Goal: Use online tool/utility: Utilize a website feature to perform a specific function

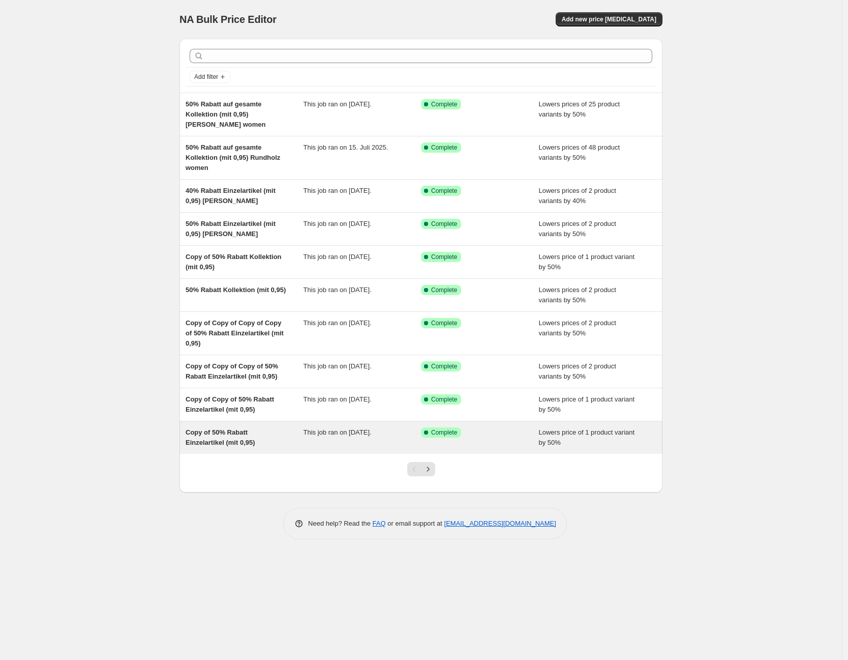
click at [216, 434] on span "Copy of 50% Rabatt Einzelartikel (mit 0,95)" at bounding box center [221, 437] width 70 height 18
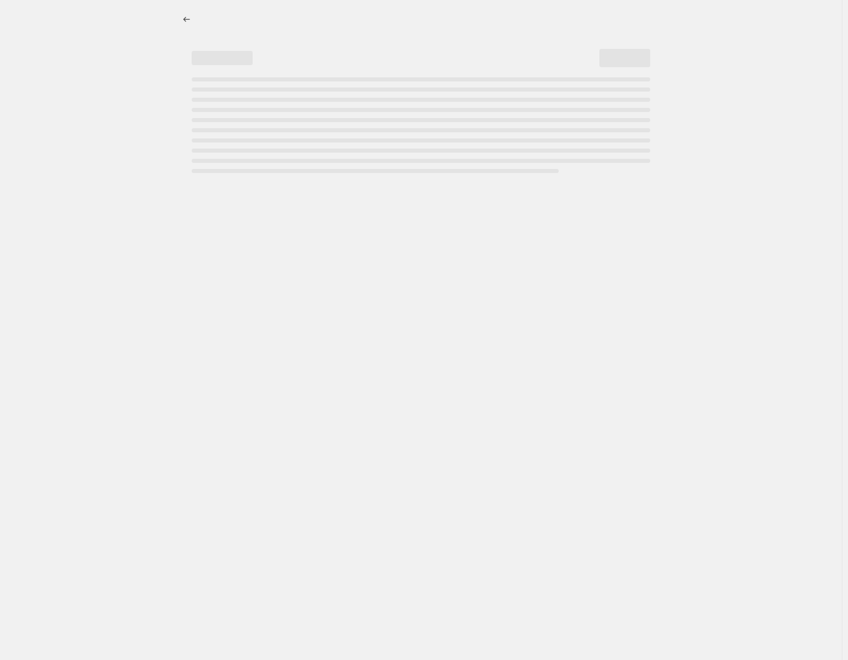
select select "percentage"
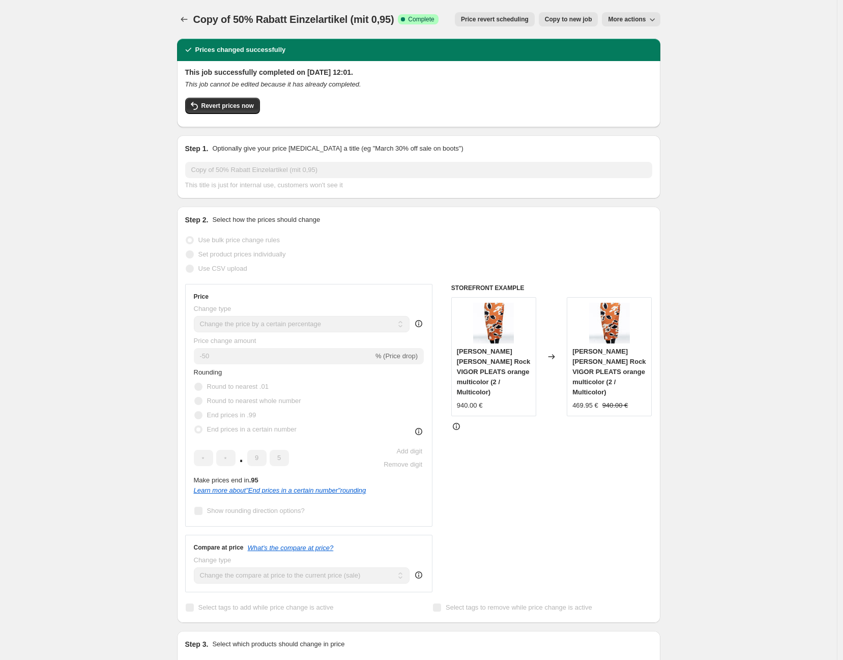
click at [588, 18] on span "Copy to new job" at bounding box center [568, 19] width 47 height 8
select select "percentage"
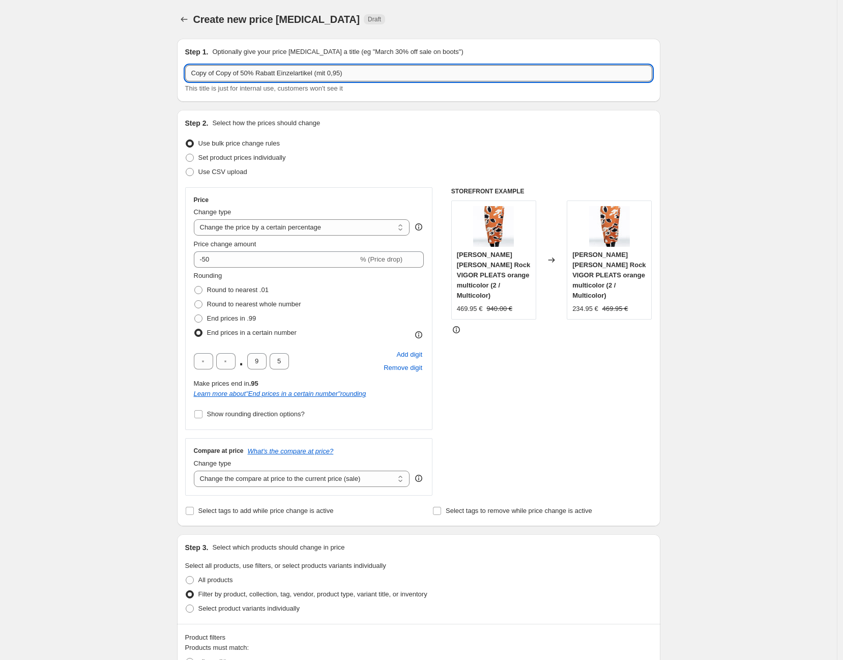
click at [242, 72] on input "Copy of Copy of 50% Rabatt Einzelartikel (mit 0,95)" at bounding box center [418, 73] width 467 height 16
click at [340, 72] on input "50% Rabatt Einzelartikel (mit 0,95)" at bounding box center [418, 73] width 467 height 16
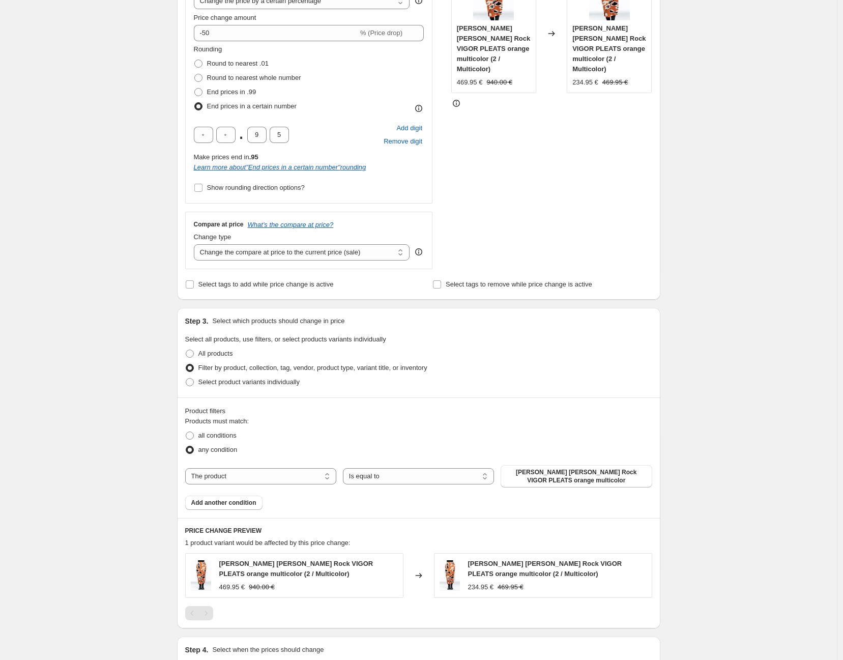
scroll to position [339, 0]
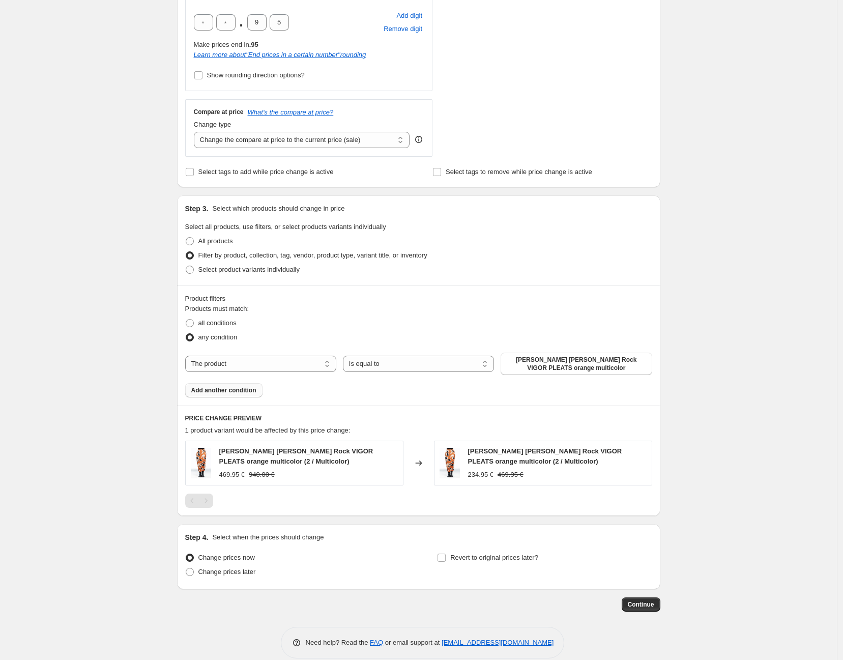
type input "50% Rabatt Einzelartikel (mit 0,95) Samantha Sung"
click at [220, 393] on span "Add another condition" at bounding box center [223, 390] width 65 height 8
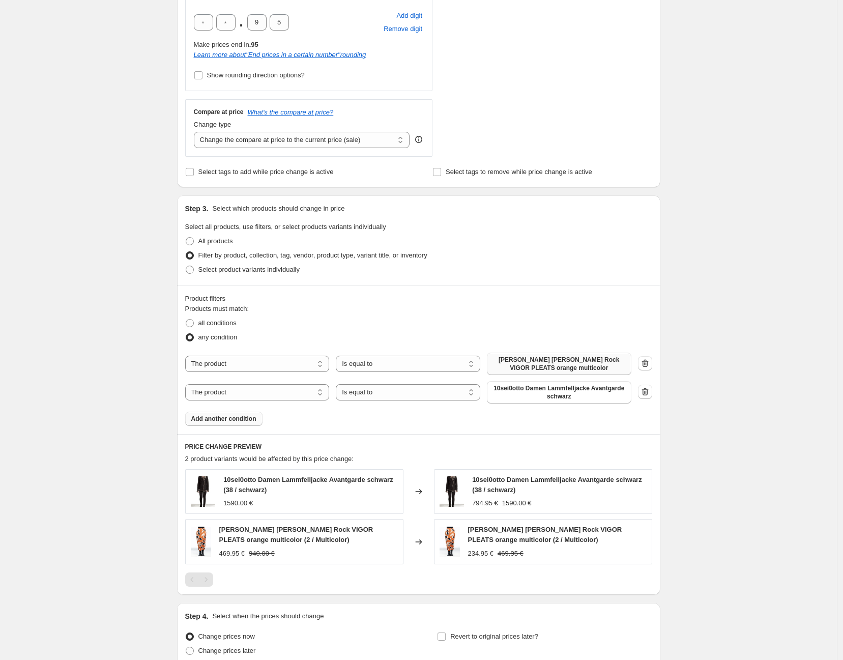
click at [577, 364] on span "Issey Miyake Damen Wickel Rock VIGOR PLEATS orange multicolor" at bounding box center [559, 363] width 132 height 16
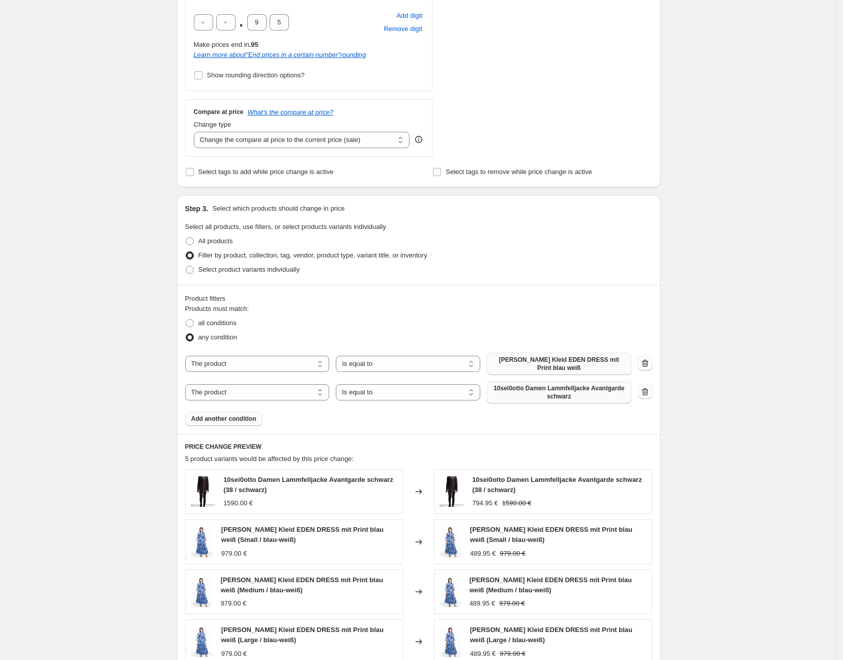
click at [597, 389] on span "10sei0otto Damen Lammfelljacke Avantgarde schwarz" at bounding box center [559, 392] width 132 height 16
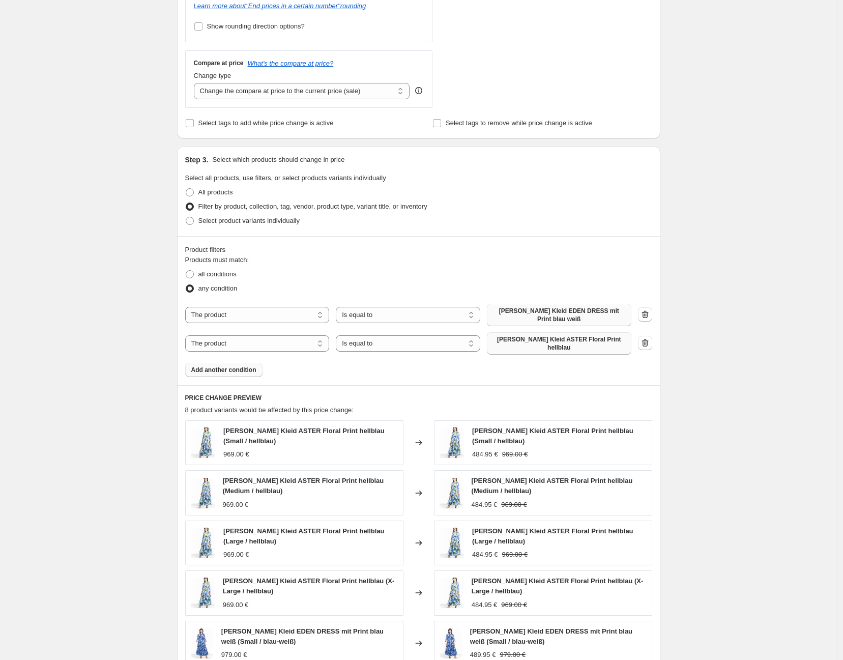
scroll to position [452, 0]
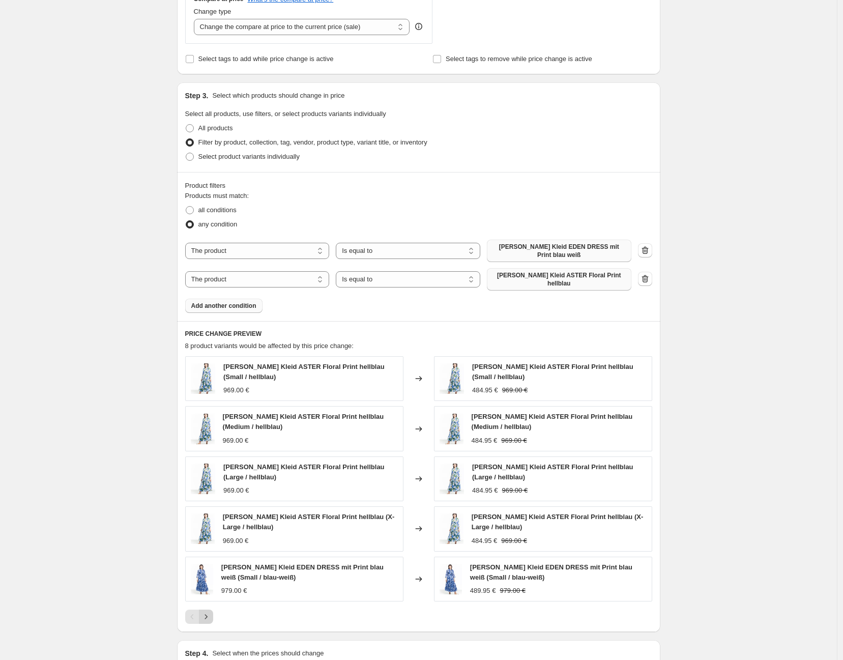
click at [211, 616] on icon "Next" at bounding box center [206, 616] width 10 height 10
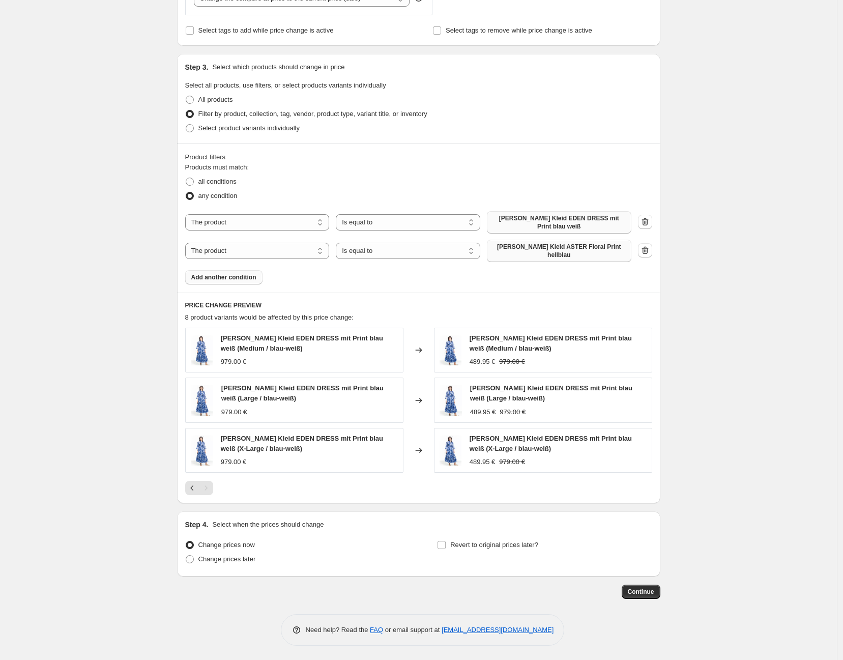
scroll to position [482, 0]
click at [193, 487] on icon "Previous" at bounding box center [191, 486] width 3 height 5
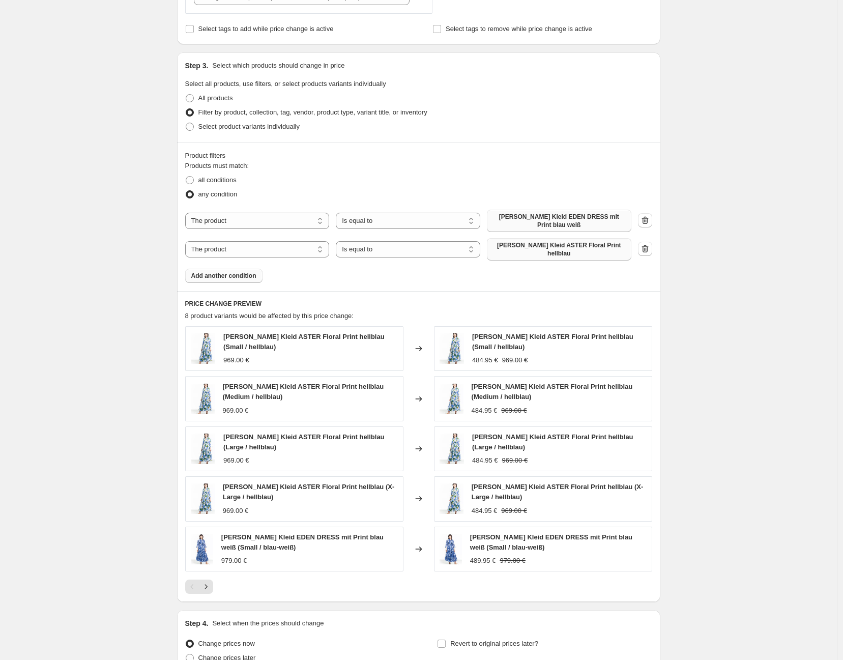
scroll to position [582, 0]
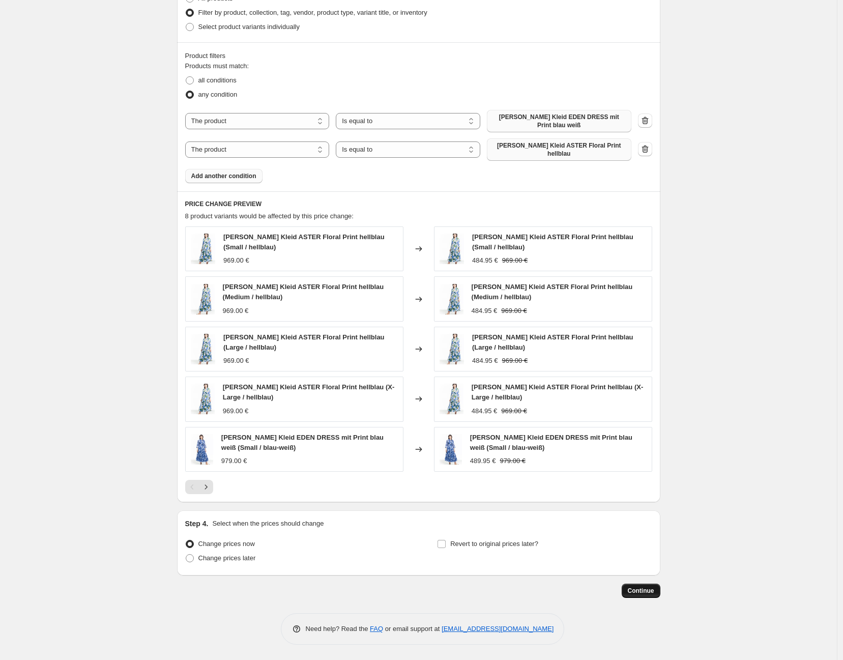
click at [651, 591] on span "Continue" at bounding box center [641, 590] width 26 height 8
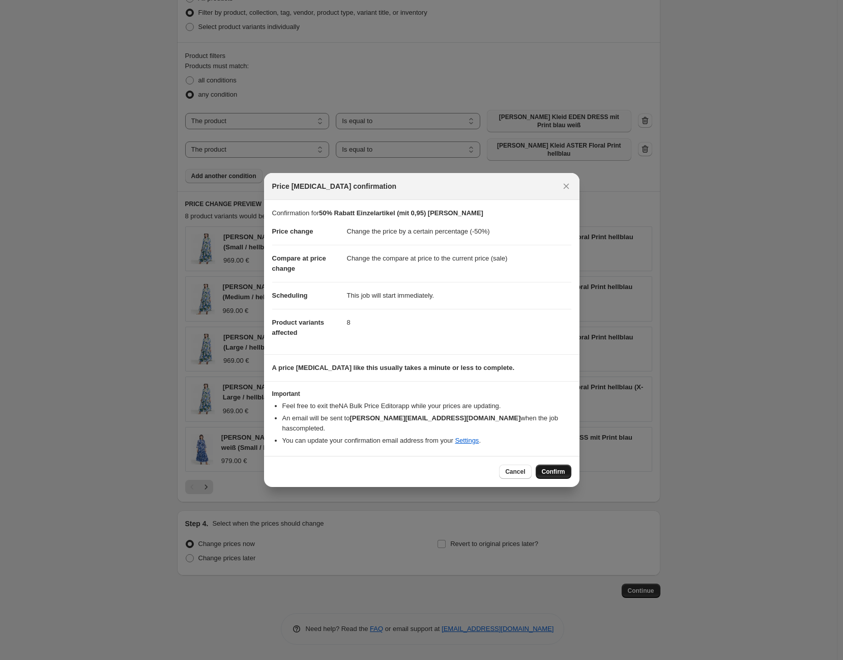
click at [555, 467] on span "Confirm" at bounding box center [553, 471] width 23 height 8
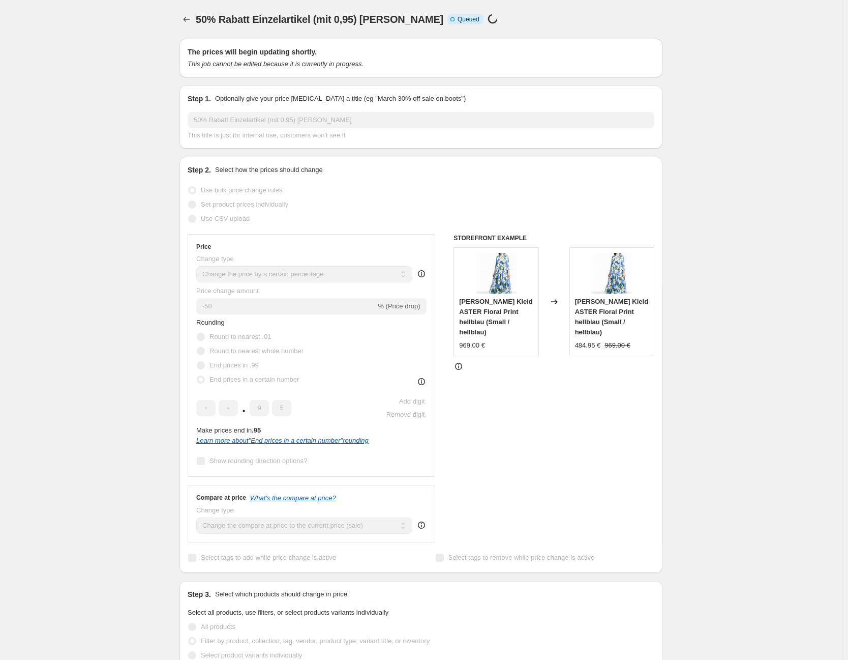
select select "percentage"
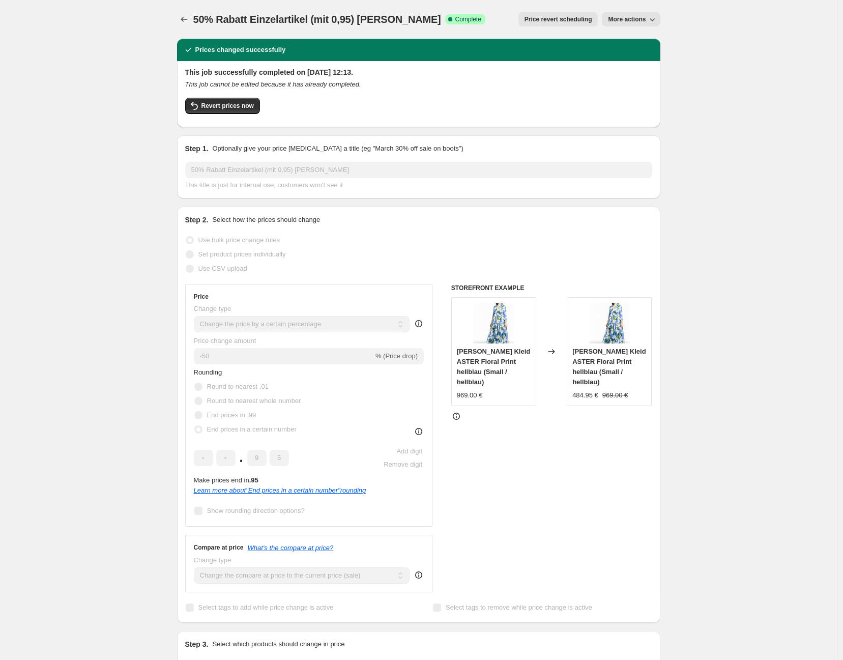
click at [651, 19] on icon "button" at bounding box center [652, 19] width 10 height 10
click at [639, 38] on span "Copy to new job" at bounding box center [635, 40] width 47 height 8
select select "percentage"
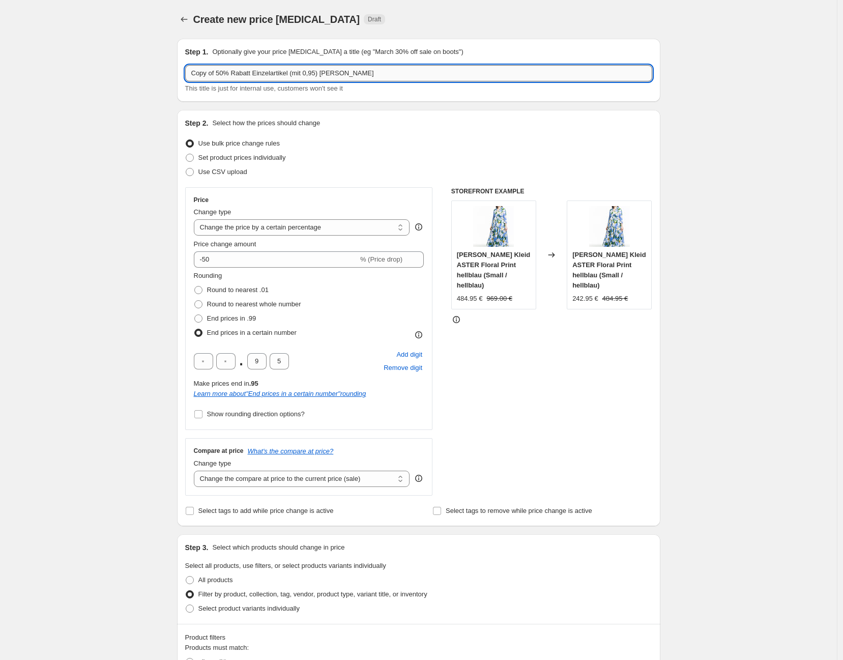
click at [219, 75] on input "Copy of 50% Rabatt Einzelartikel (mit 0,95) Samantha Sung" at bounding box center [418, 73] width 467 height 16
click at [359, 74] on input "50% Rabatt Einzelartikel (mit 0,95) Samantha Sung" at bounding box center [418, 73] width 467 height 16
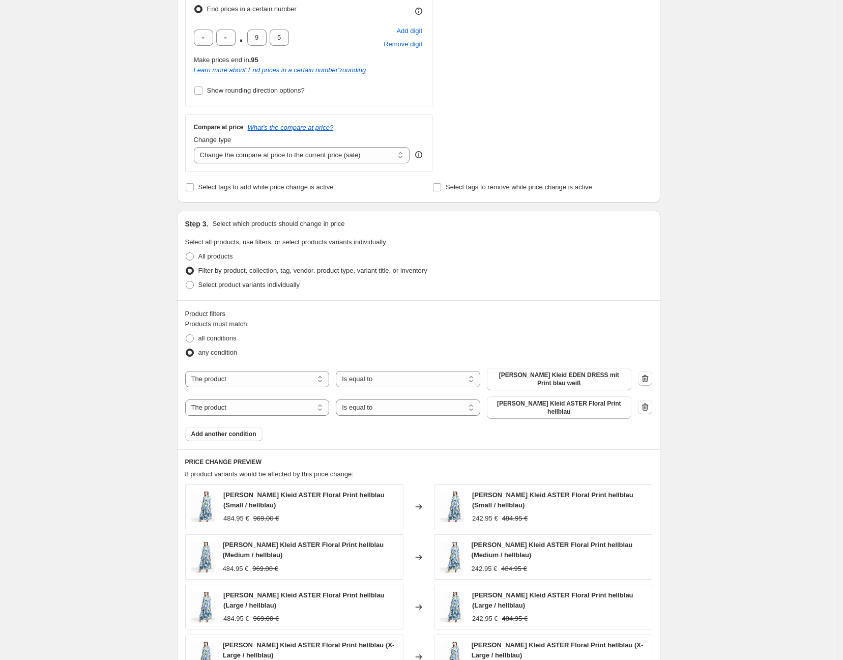
scroll to position [339, 0]
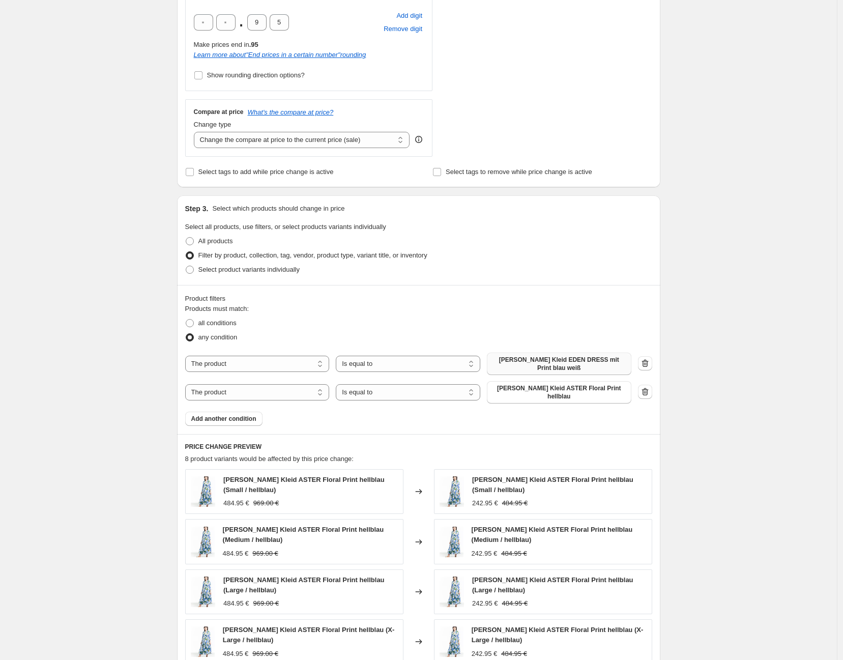
type input "50% Rabatt Einzelartikel (mit 0,95) Marc Le Bihan"
click at [602, 363] on span "SAMANTHA SUNG Damen Kleid EDEN DRESS mit Print blau weiß" at bounding box center [559, 363] width 132 height 16
click at [582, 399] on span "SAMANTHA SUNG Damen Kleid ASTER Floral Print hellblau" at bounding box center [559, 392] width 132 height 16
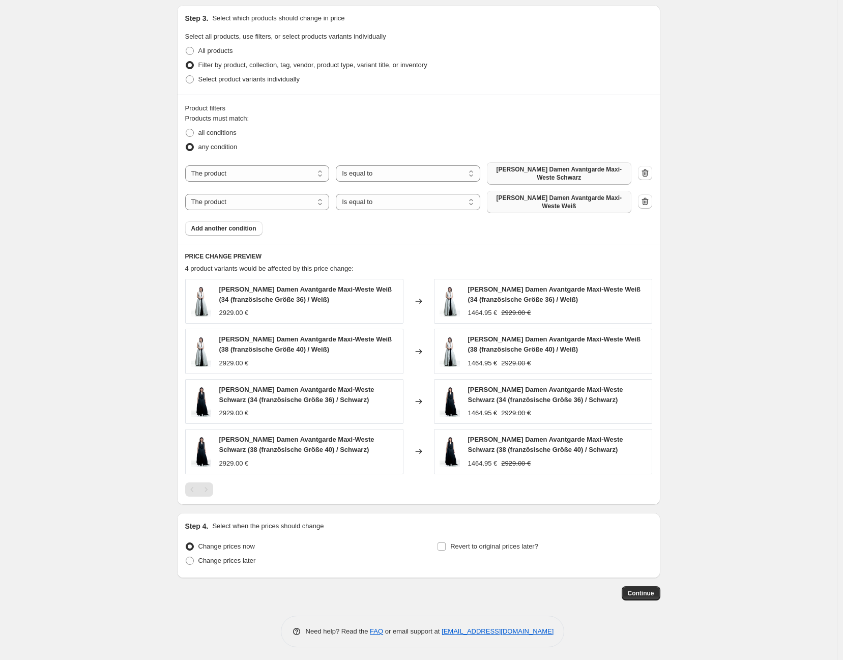
scroll to position [532, 0]
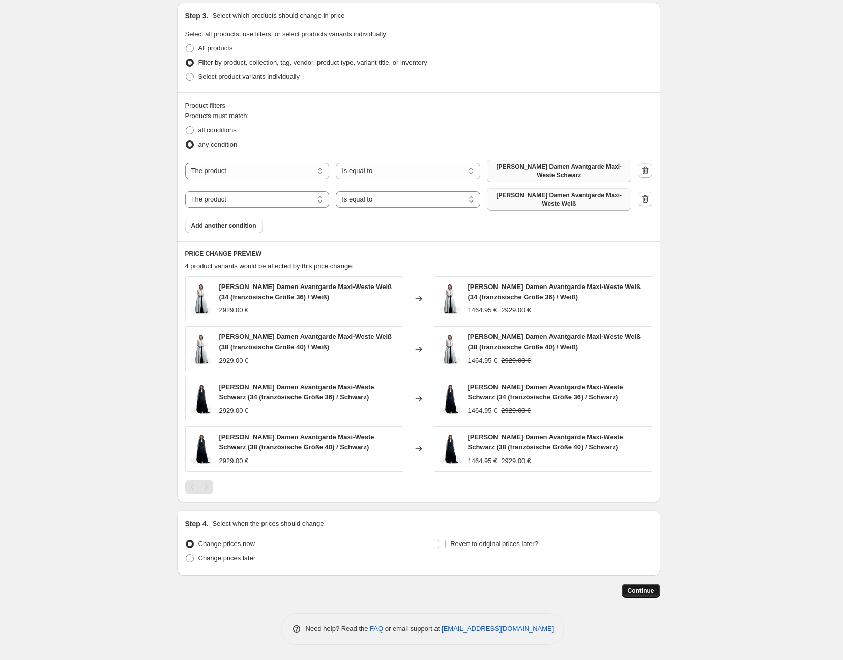
click at [645, 590] on span "Continue" at bounding box center [641, 590] width 26 height 8
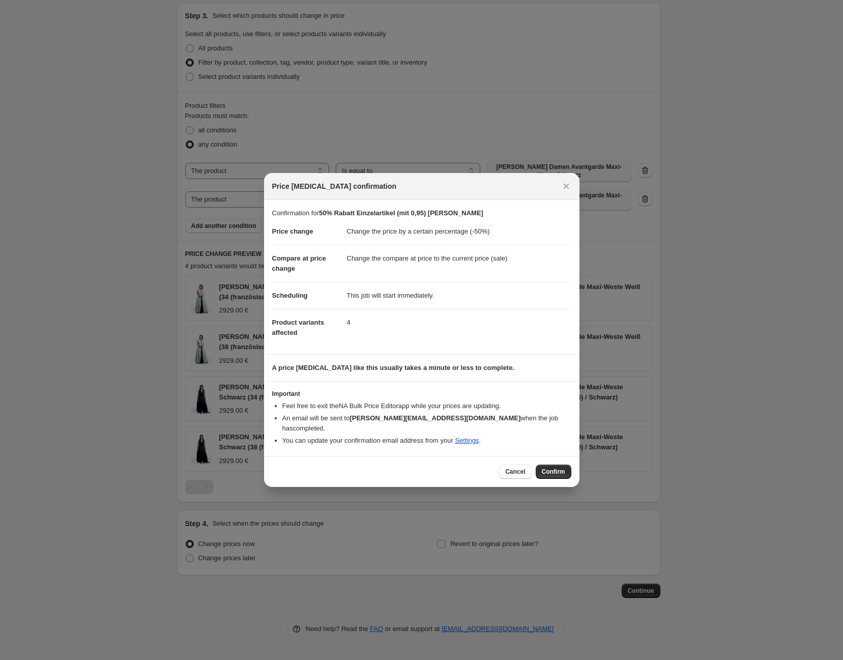
click at [560, 464] on button "Confirm" at bounding box center [553, 471] width 36 height 14
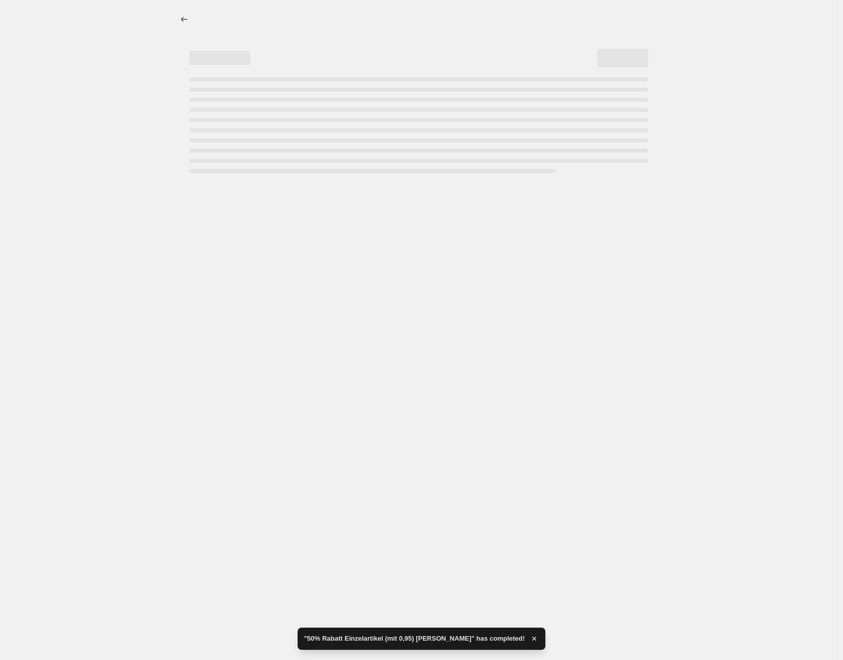
select select "percentage"
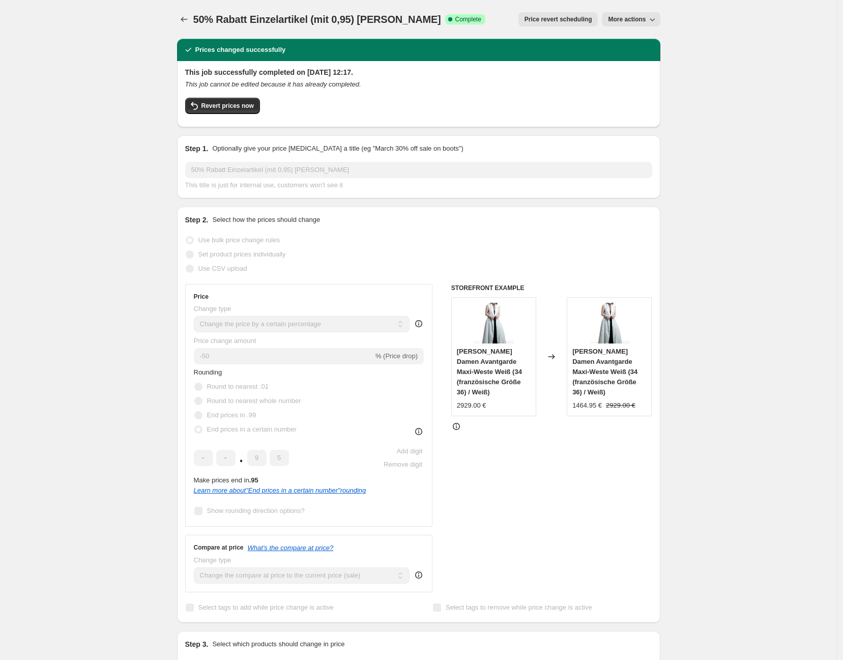
click at [641, 17] on span "More actions" at bounding box center [627, 19] width 38 height 8
click at [640, 40] on span "Copy to new job" at bounding box center [635, 40] width 47 height 8
select select "percentage"
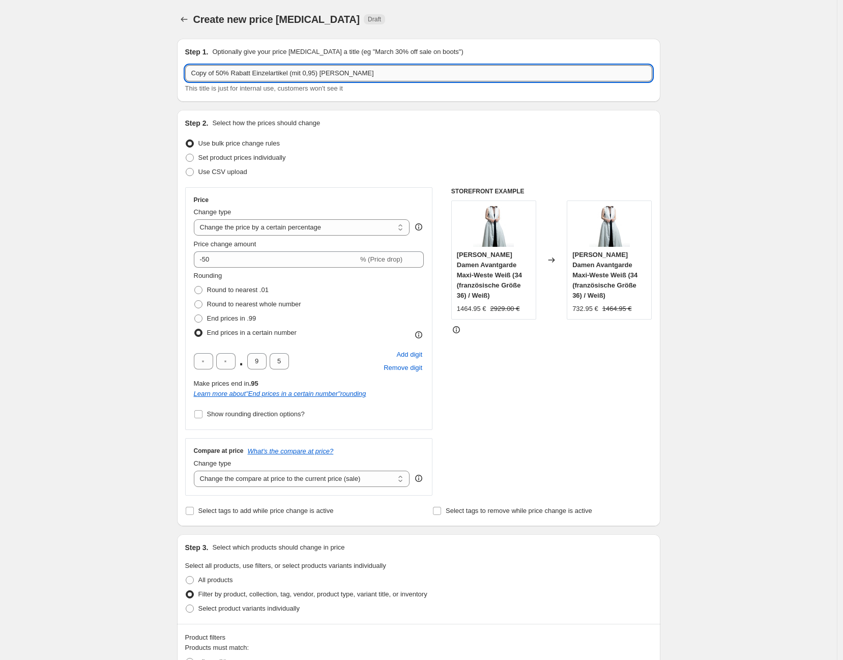
click at [218, 74] on input "Copy of 50% Rabatt Einzelartikel (mit 0,95) Marc Le Bihan" at bounding box center [418, 73] width 467 height 16
click at [356, 72] on input "50% Rabatt Einzelartikel (mit 0,95) Marc Le Bihan" at bounding box center [418, 73] width 467 height 16
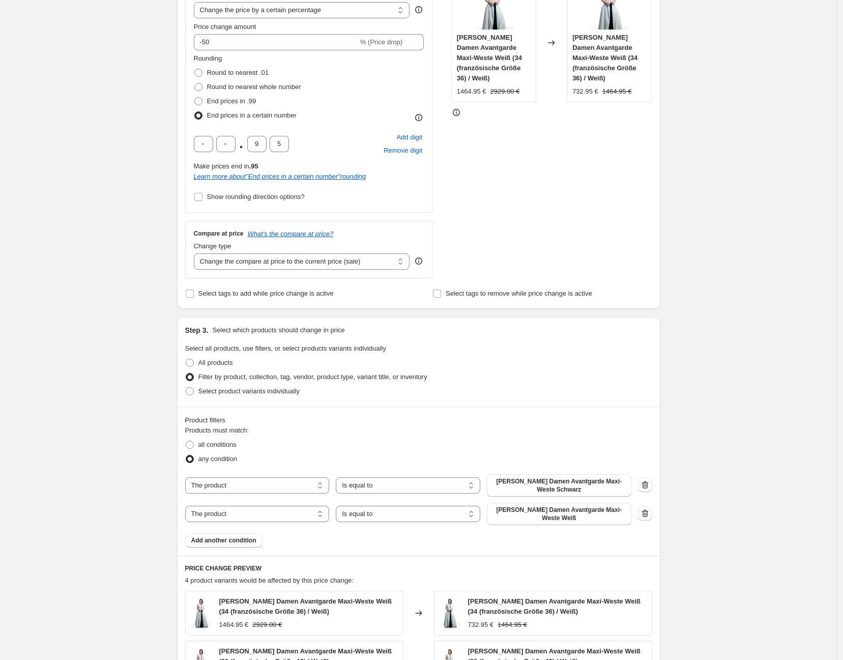
scroll to position [226, 0]
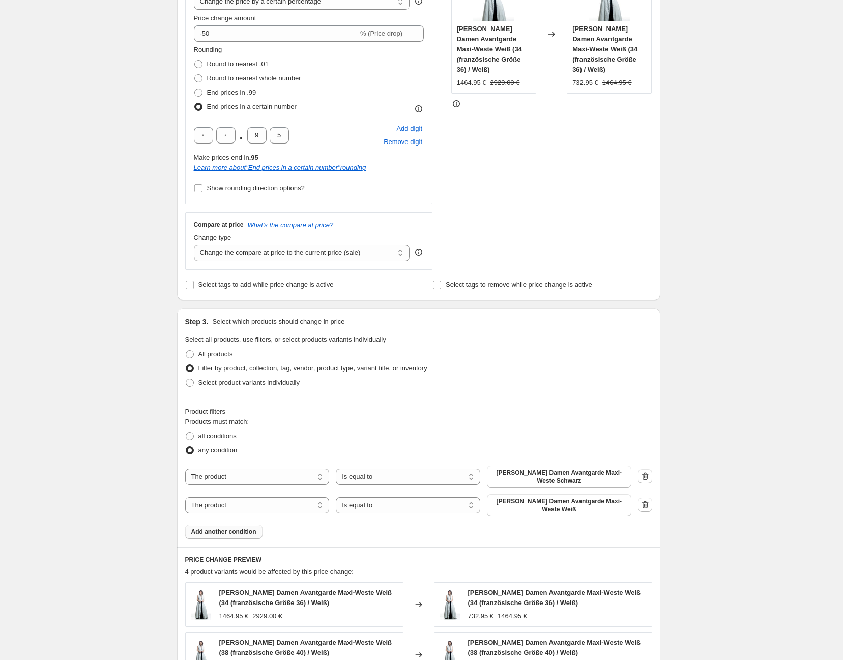
type input "50% Rabatt Einzelartikel (mit 0,95) Y's"
click at [230, 531] on span "Add another condition" at bounding box center [223, 531] width 65 height 8
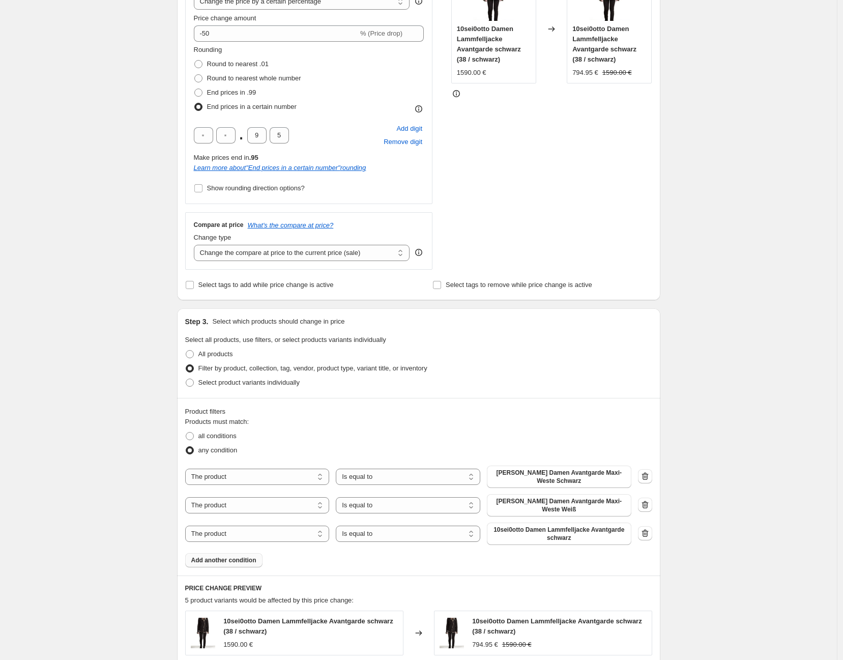
click at [250, 563] on span "Add another condition" at bounding box center [223, 560] width 65 height 8
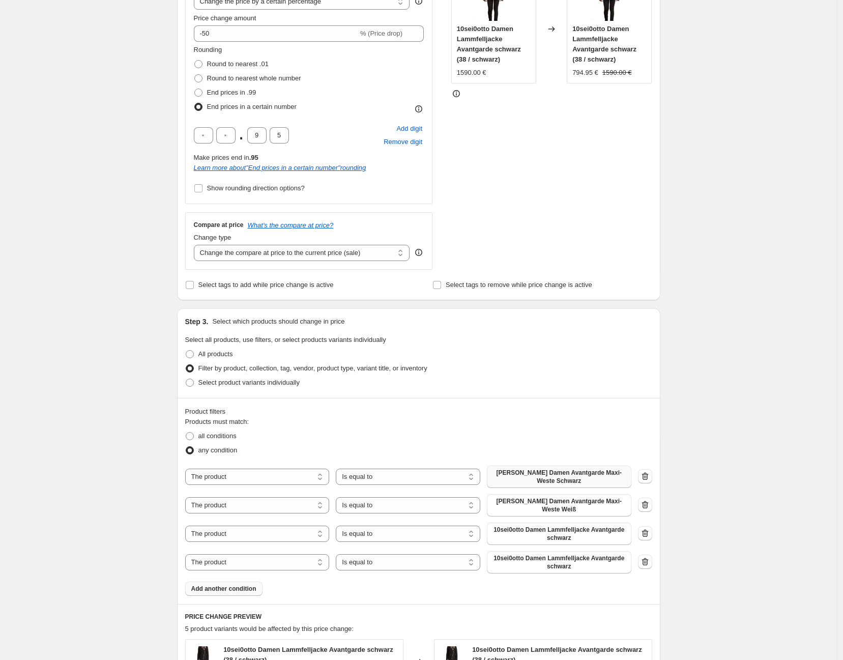
click at [601, 479] on span "Marc Le Bihan Damen Avantgarde Maxi-Weste Schwarz" at bounding box center [559, 476] width 132 height 16
click at [570, 507] on span "Marc Le Bihan Damen Avantgarde Maxi-Weste Weiß" at bounding box center [559, 505] width 132 height 16
click at [578, 537] on span "10sei0otto Damen Lammfelljacke Avantgarde schwarz" at bounding box center [559, 533] width 132 height 16
click at [585, 559] on span "10sei0otto Damen Lammfelljacke Avantgarde schwarz" at bounding box center [559, 562] width 132 height 16
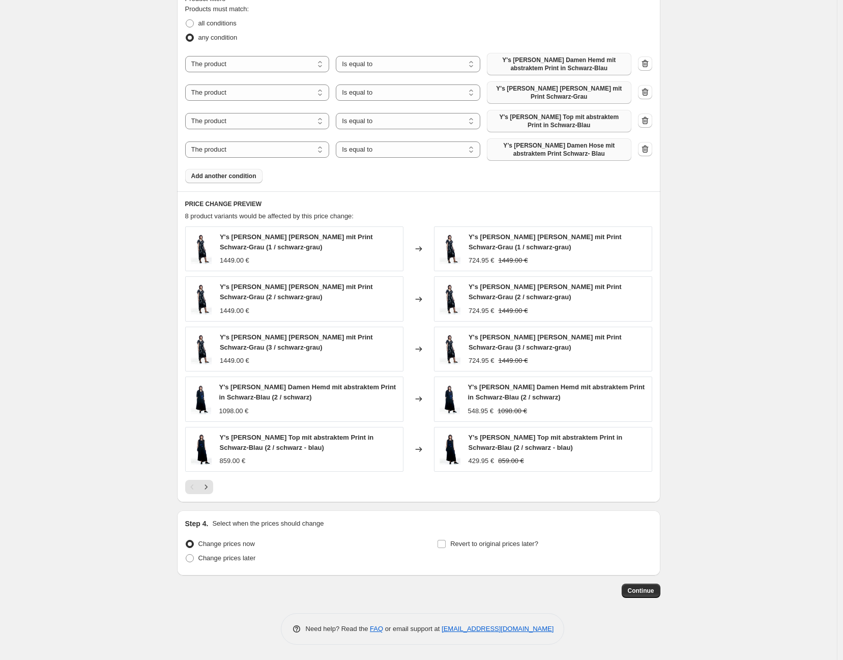
scroll to position [639, 0]
click at [210, 490] on icon "Next" at bounding box center [206, 487] width 10 height 10
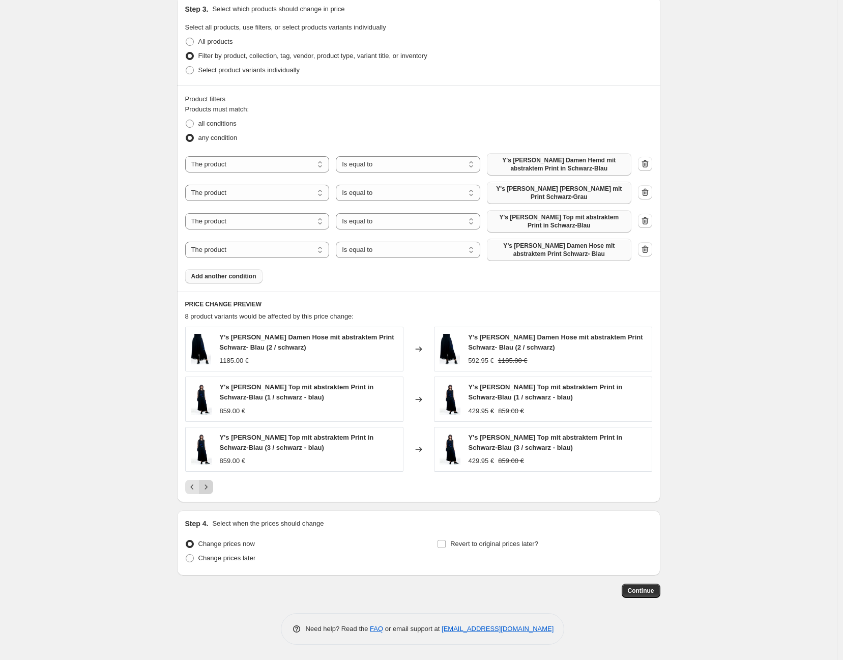
scroll to position [539, 0]
click at [196, 486] on icon "Previous" at bounding box center [192, 487] width 10 height 10
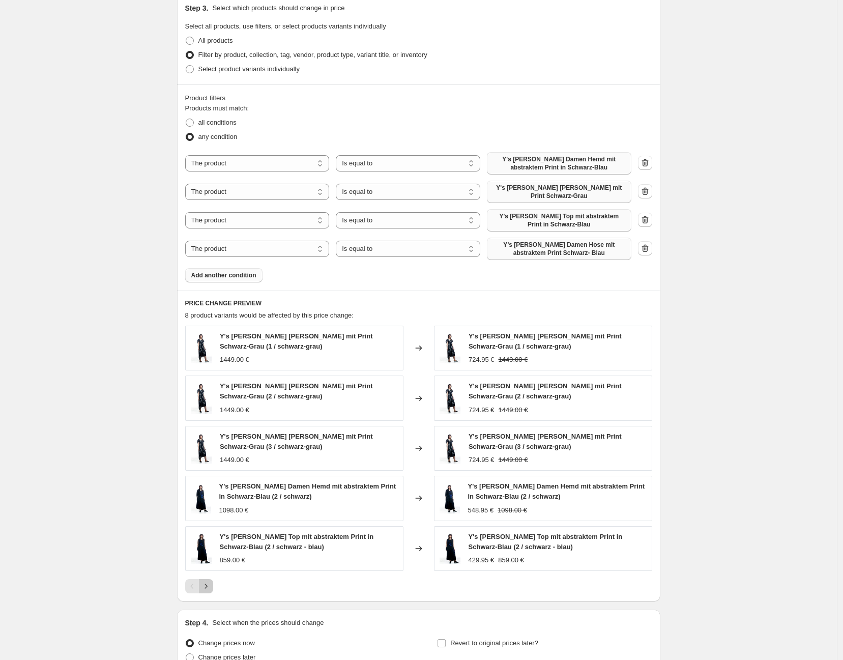
click at [210, 586] on icon "Next" at bounding box center [206, 586] width 10 height 10
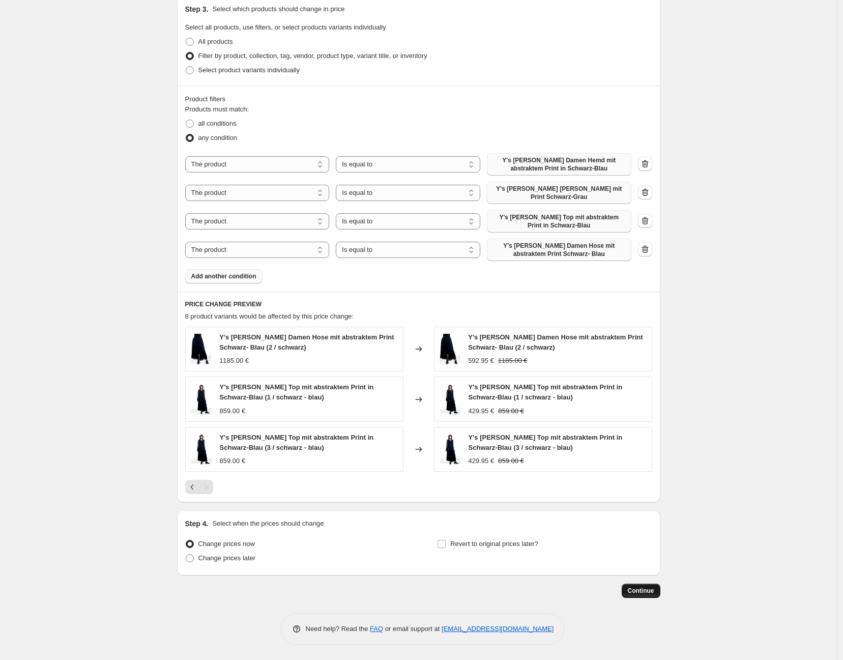
click at [651, 586] on span "Continue" at bounding box center [641, 590] width 26 height 8
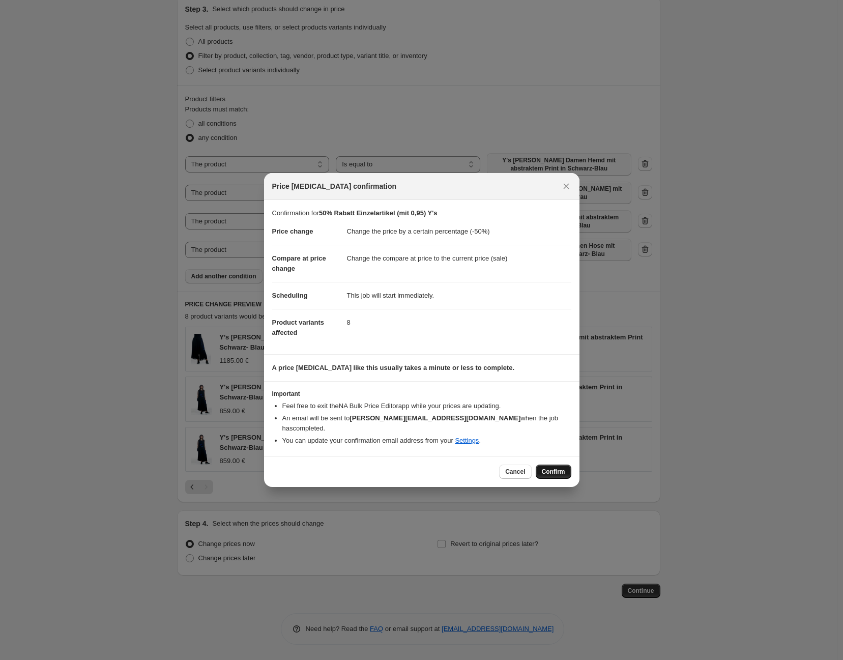
click at [559, 467] on span "Confirm" at bounding box center [553, 471] width 23 height 8
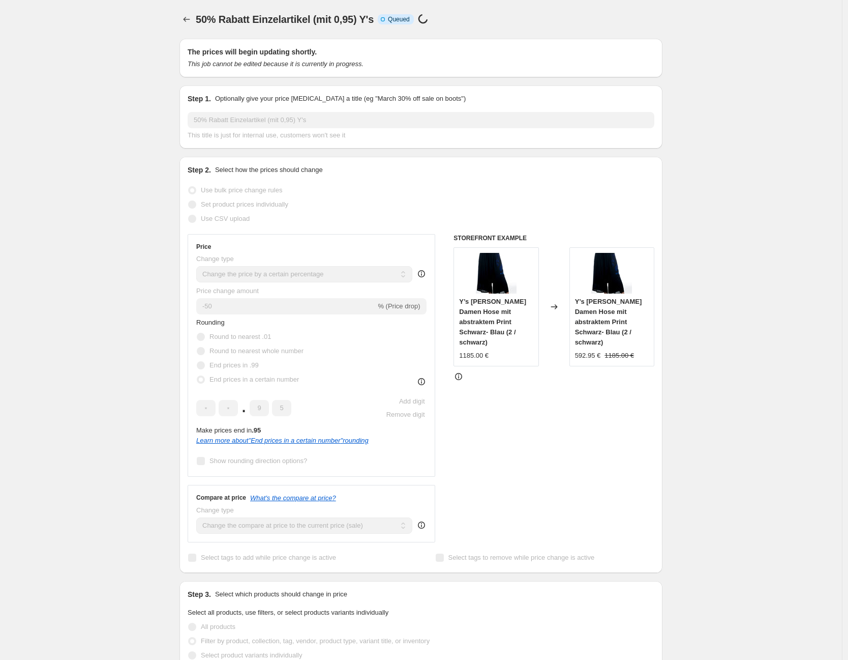
select select "percentage"
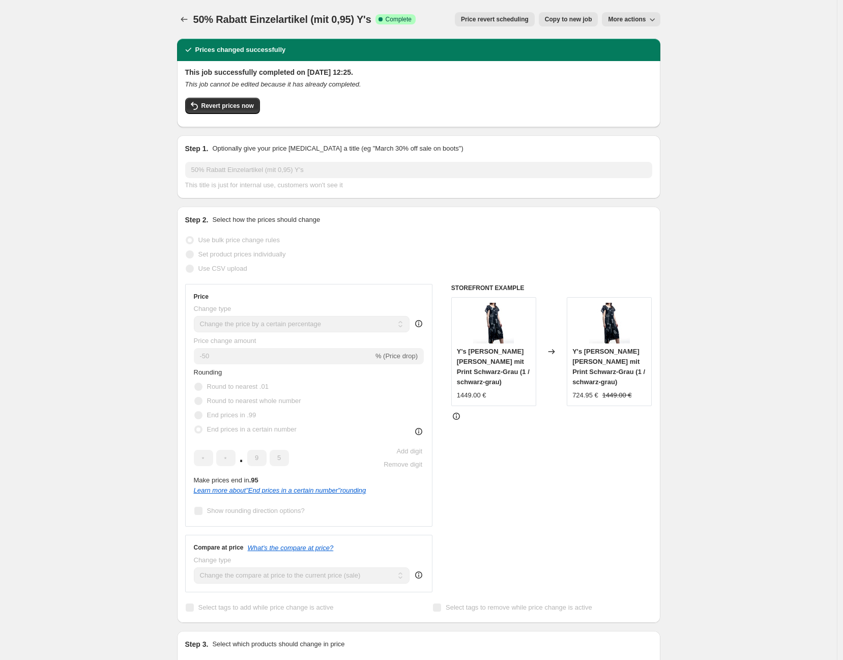
click at [635, 15] on span "More actions" at bounding box center [627, 19] width 38 height 8
click at [574, 21] on span "Copy to new job" at bounding box center [568, 19] width 47 height 8
select select "percentage"
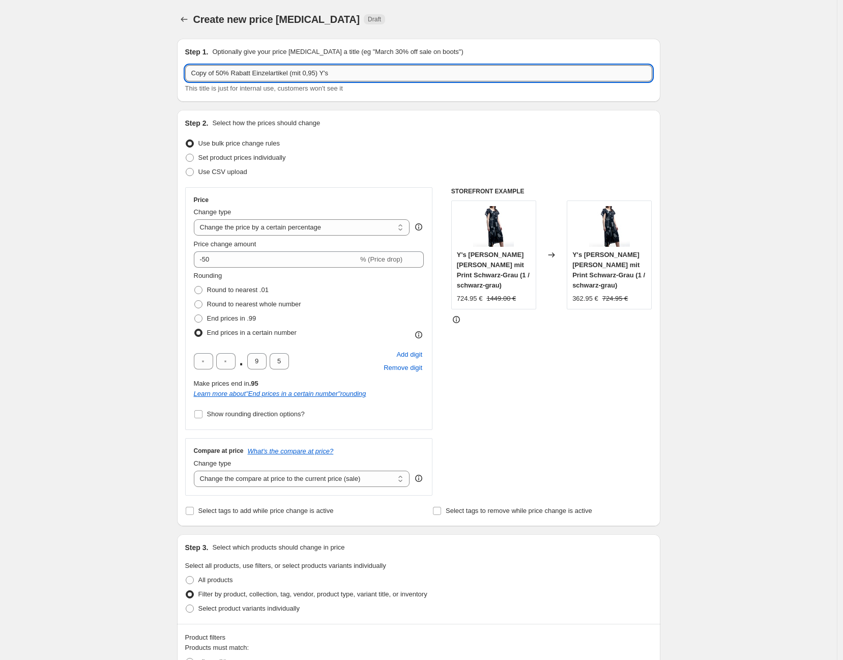
click at [214, 73] on input "Copy of 50% Rabatt Einzelartikel (mit 0,95) Y's" at bounding box center [418, 73] width 467 height 16
drag, startPoint x: 220, startPoint y: 72, endPoint x: 112, endPoint y: 82, distance: 107.8
click at [112, 82] on div "Create new price change job. This page is ready Create new price change job Dra…" at bounding box center [418, 649] width 837 height 1298
click at [322, 73] on input "50% Rabatt Einzelartikel (mit 0,95) Y's" at bounding box center [418, 73] width 467 height 16
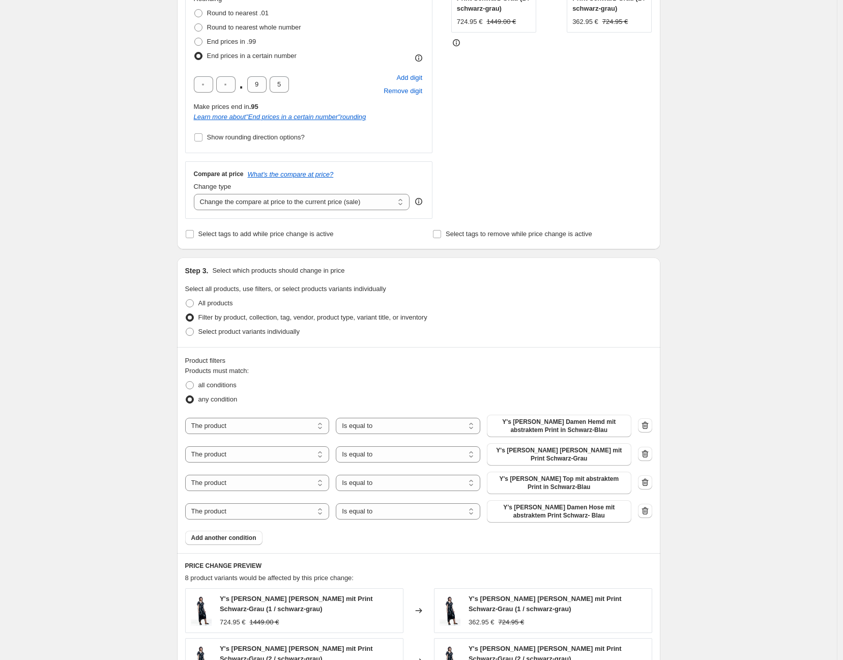
scroll to position [339, 0]
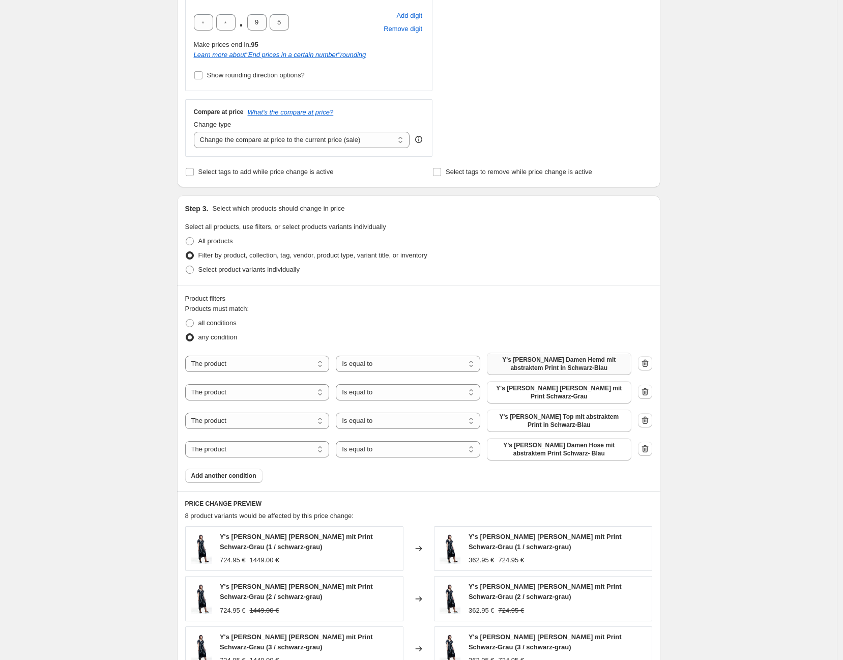
type input "50% Rabatt Einzelartikel (mit 0,95) Yamamoto"
click at [581, 366] on span "Y's Yohji Yamamoto Damen Hemd mit abstraktem Print in Schwarz-Blau" at bounding box center [559, 363] width 132 height 16
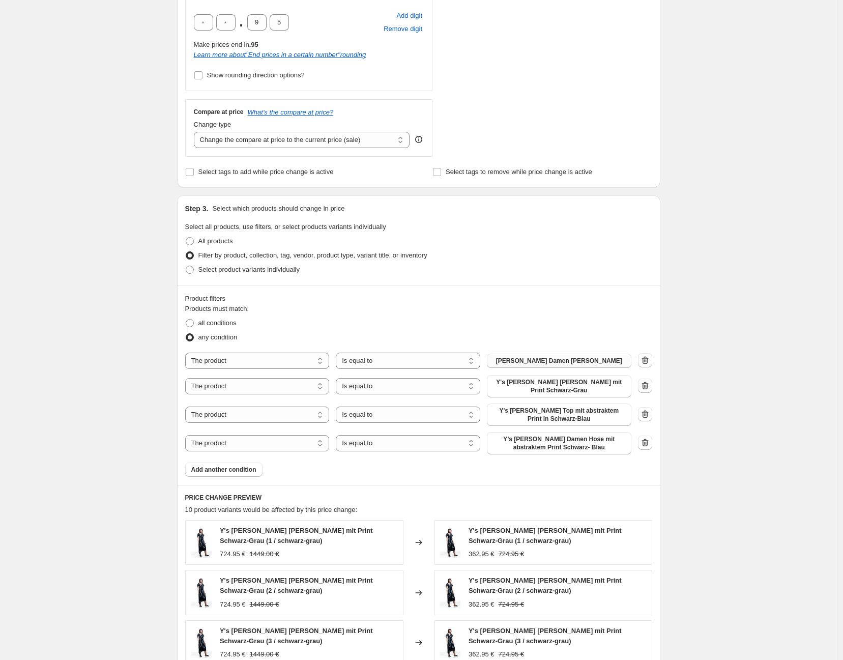
click at [649, 388] on icon "button" at bounding box center [645, 385] width 10 height 10
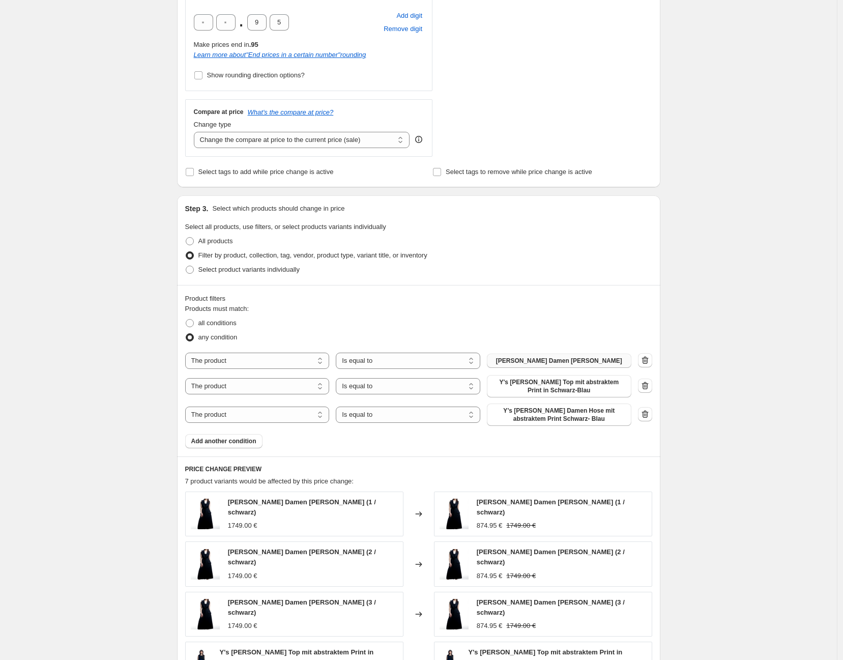
click at [648, 389] on icon "button" at bounding box center [645, 385] width 10 height 10
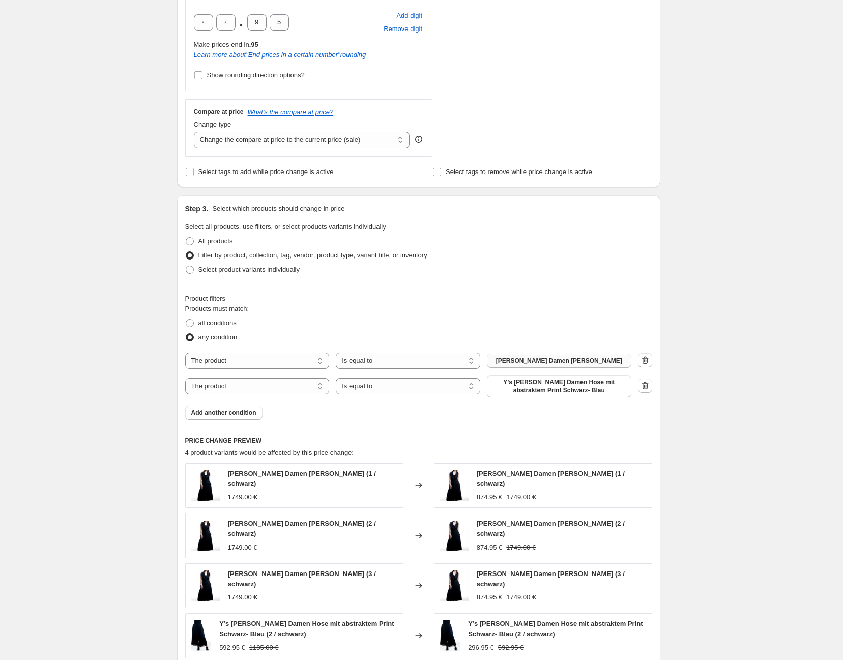
click at [648, 391] on icon "button" at bounding box center [645, 385] width 10 height 10
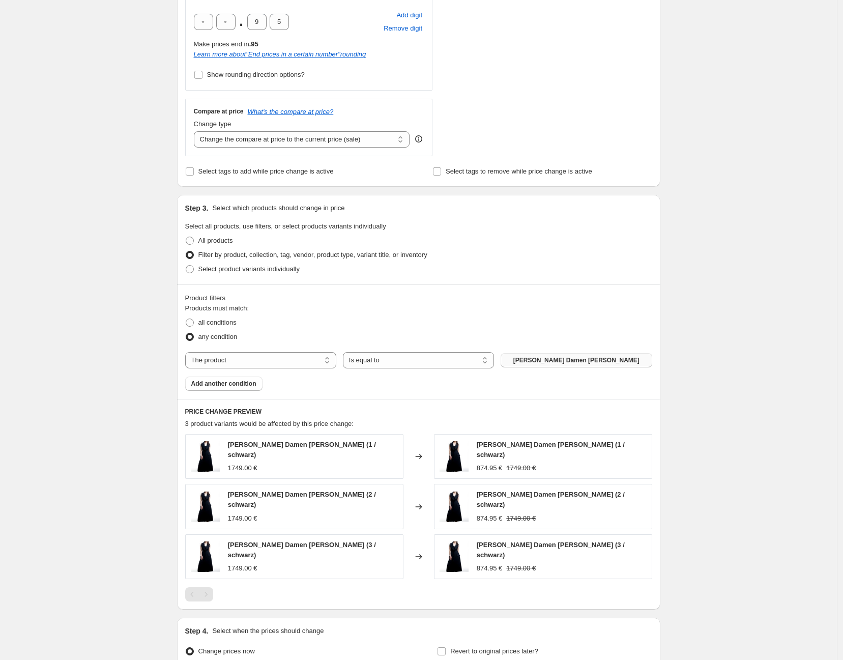
scroll to position [391, 0]
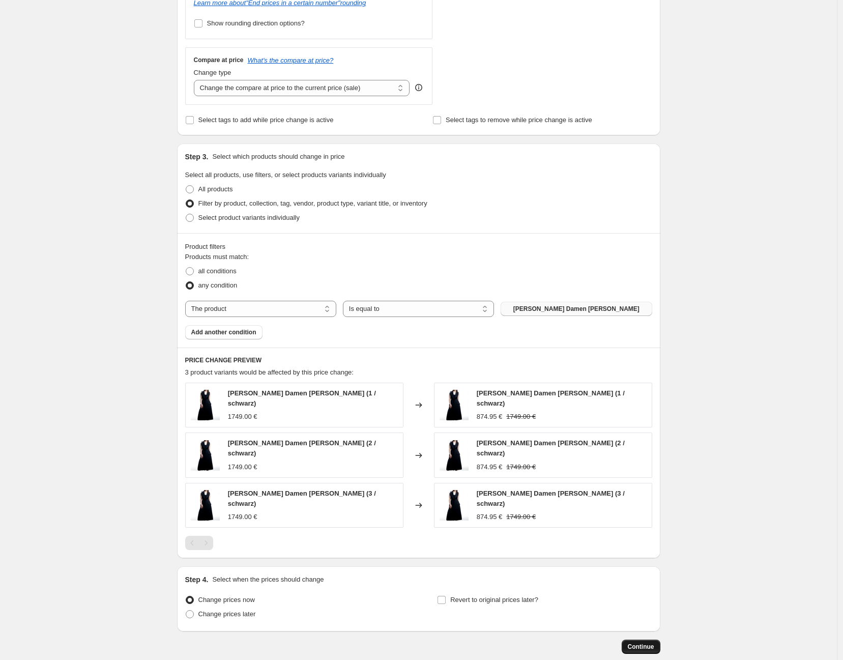
click at [644, 648] on span "Continue" at bounding box center [641, 646] width 26 height 8
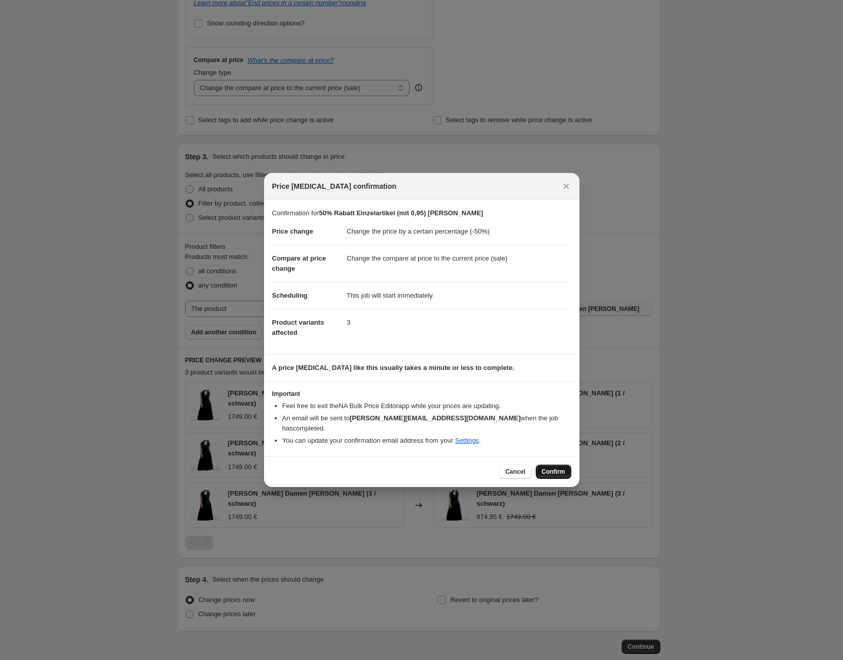
click at [557, 467] on span "Confirm" at bounding box center [553, 471] width 23 height 8
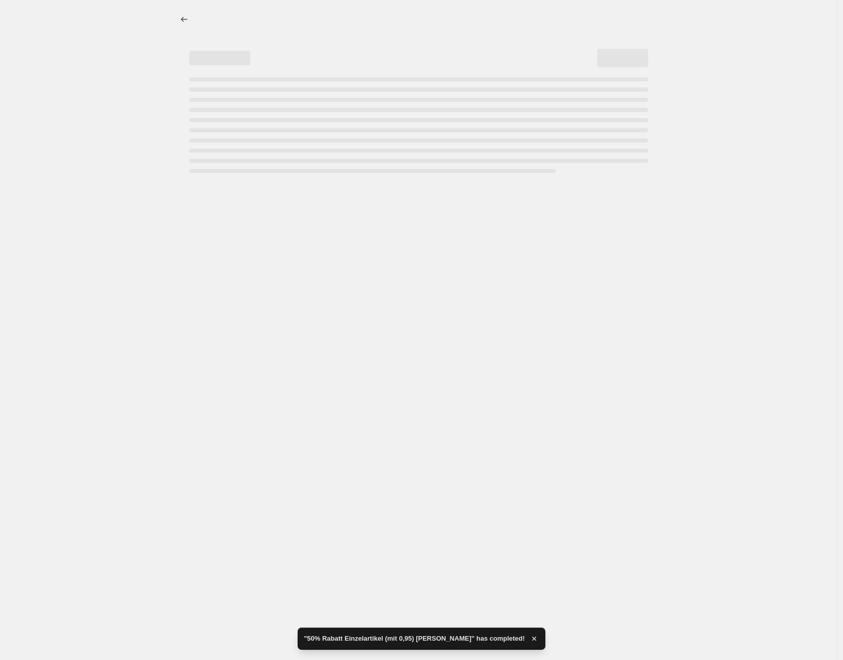
select select "percentage"
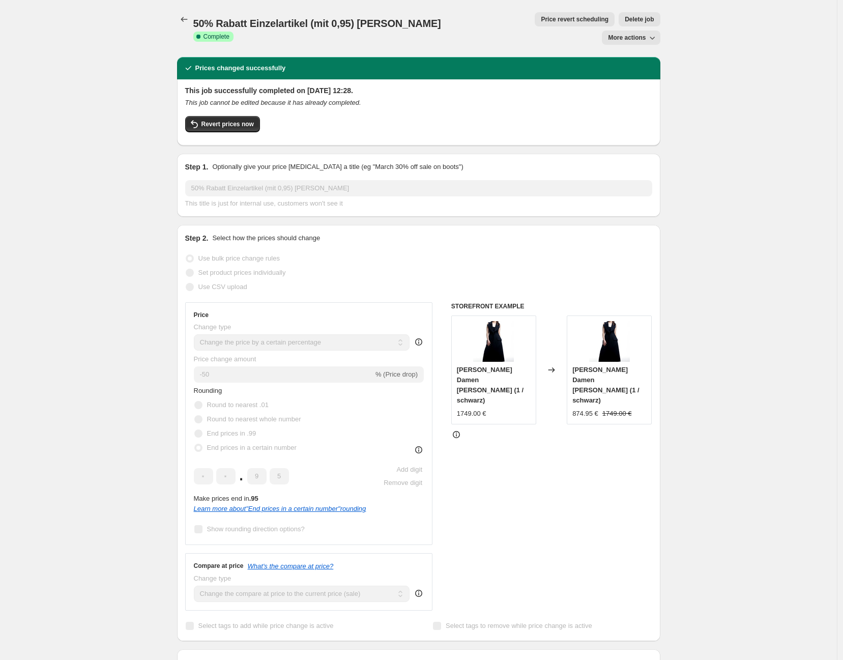
click at [629, 34] on span "More actions" at bounding box center [627, 38] width 38 height 8
click at [629, 44] on span "Copy to new job" at bounding box center [635, 40] width 47 height 8
select select "percentage"
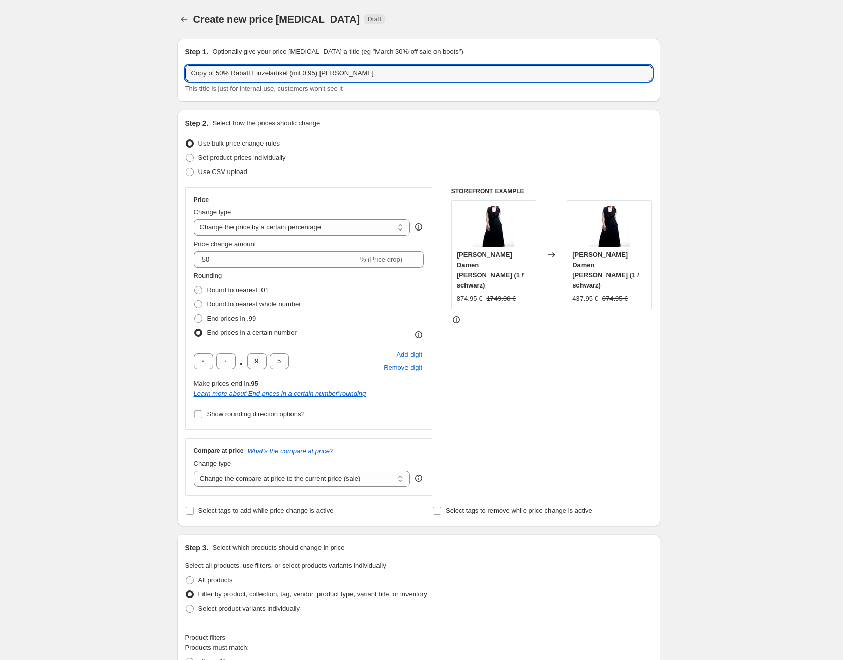
drag, startPoint x: 219, startPoint y: 73, endPoint x: -123, endPoint y: 128, distance: 346.6
click at [0, 128] on html "Home Settings Plans Skip to content Create new price change job. This page is r…" at bounding box center [421, 330] width 843 height 660
click at [344, 73] on input "50% Rabatt Einzelartikel (mit 0,95) Yamamoto" at bounding box center [418, 73] width 467 height 16
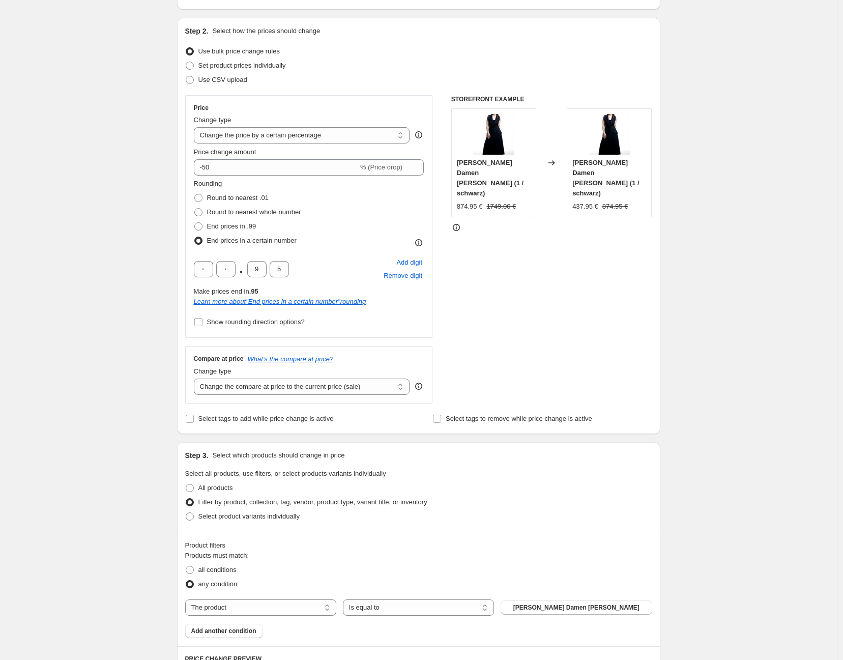
scroll to position [226, 0]
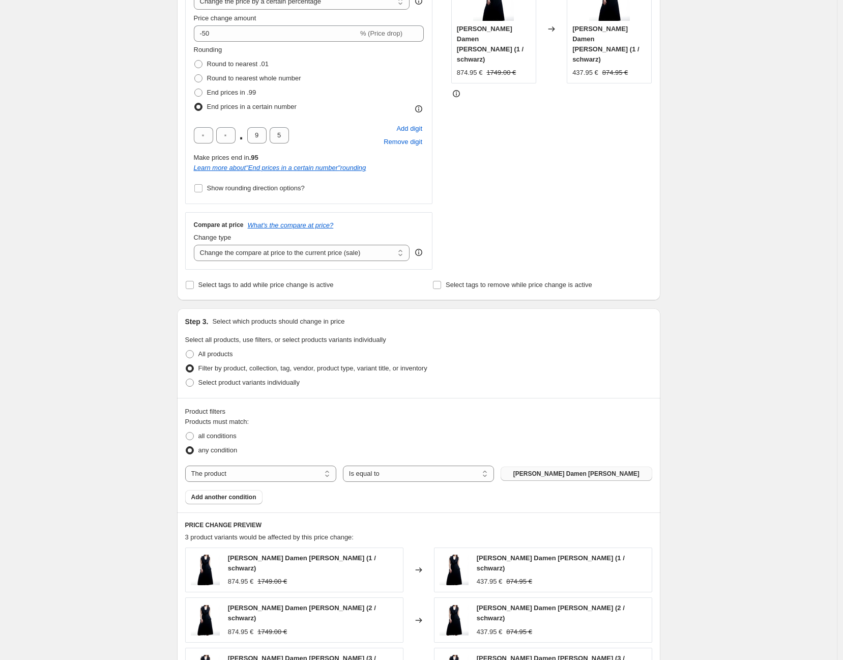
type input "50% Rabatt Einzelartikel (mit 0,95) Gild Midani"
click at [631, 472] on span "Yohji Yamamoto Damen Maxikleid Schwarz" at bounding box center [576, 473] width 126 height 8
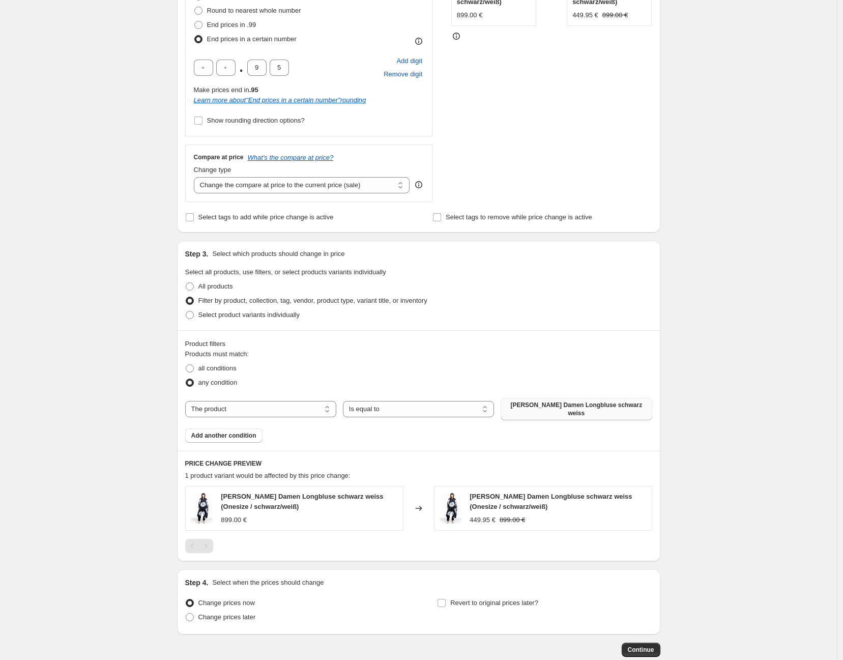
scroll to position [347, 0]
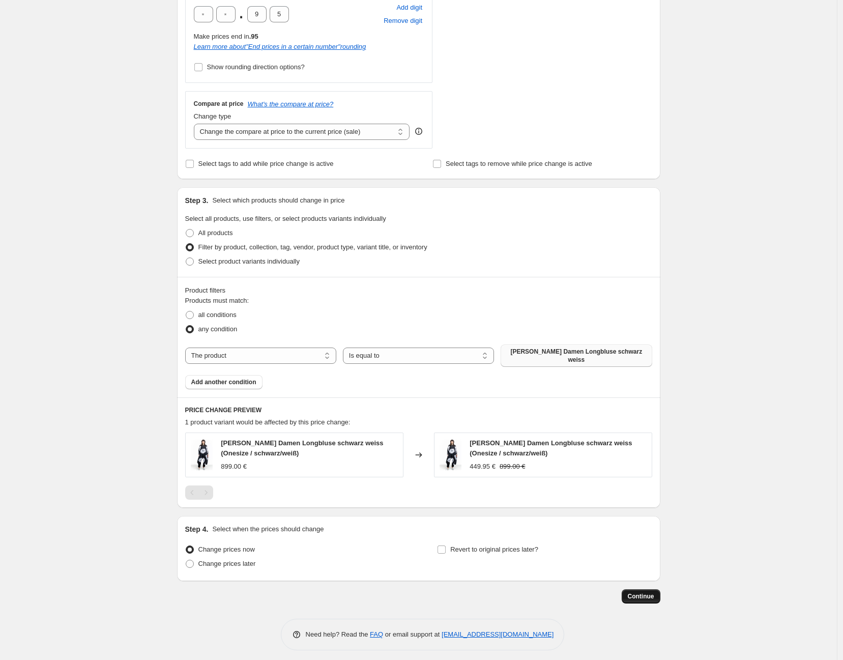
click at [647, 592] on span "Continue" at bounding box center [641, 596] width 26 height 8
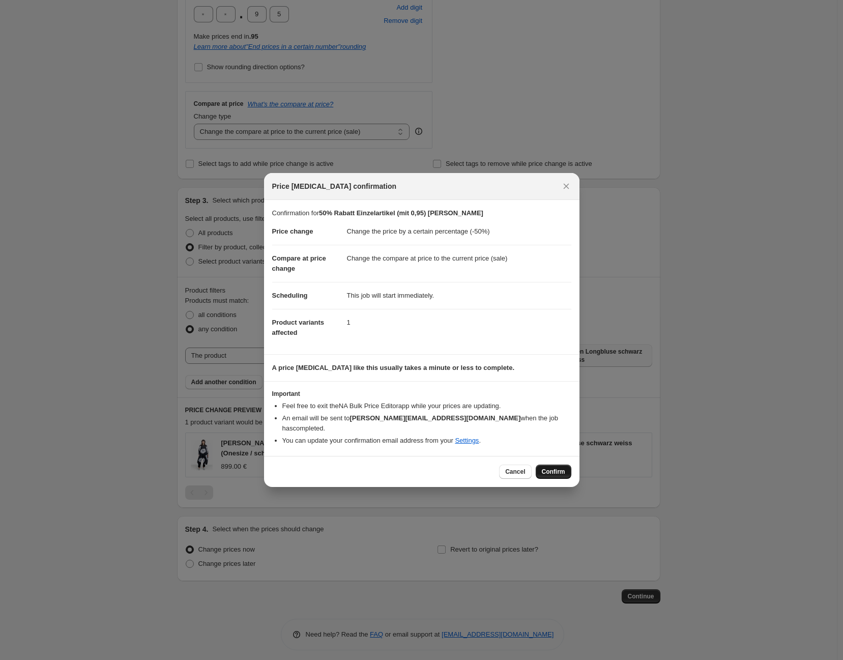
click at [553, 467] on span "Confirm" at bounding box center [553, 471] width 23 height 8
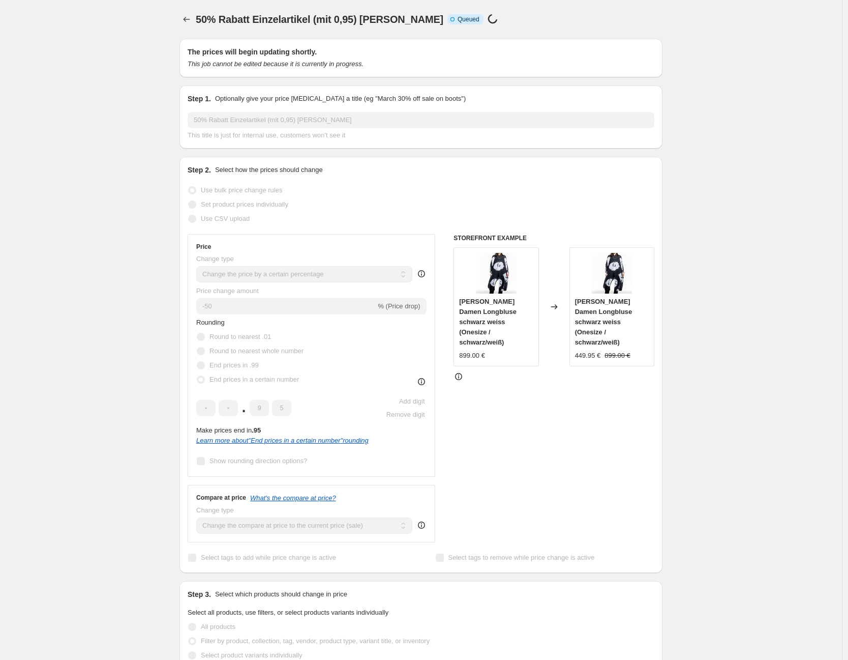
select select "percentage"
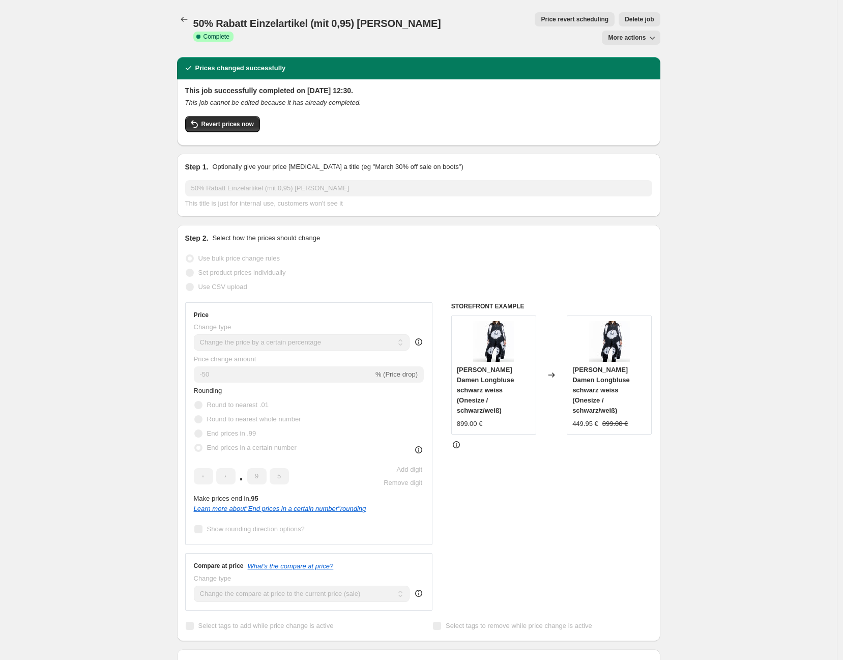
click at [639, 34] on span "More actions" at bounding box center [627, 38] width 38 height 8
click at [637, 40] on span "Copy to new job" at bounding box center [635, 40] width 47 height 8
select select "percentage"
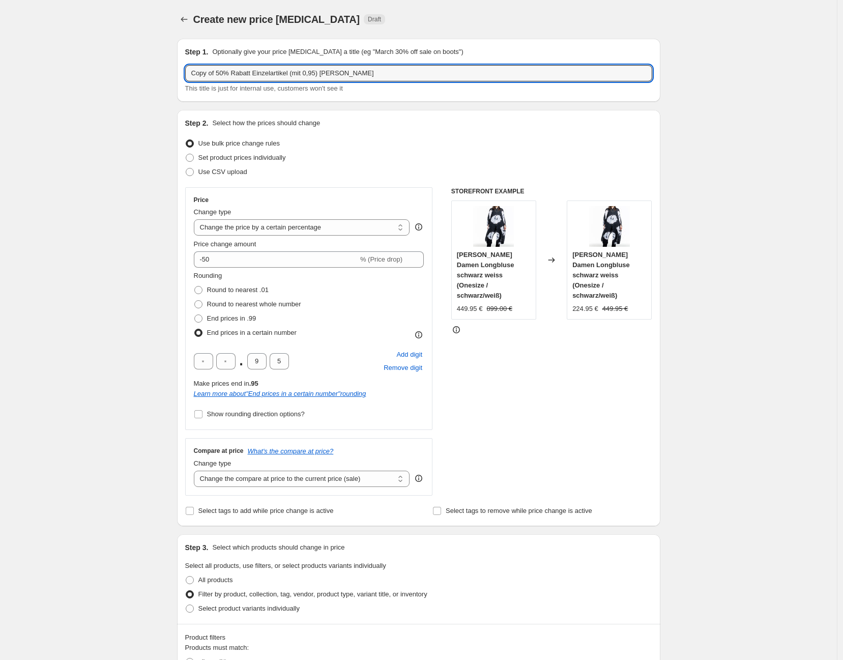
drag, startPoint x: 220, startPoint y: 69, endPoint x: 1, endPoint y: 74, distance: 218.7
click at [16, 75] on div "Create new price change job. This page is ready Create new price change job Dra…" at bounding box center [418, 506] width 837 height 1012
click at [355, 73] on input "50% Rabatt Einzelartikel (mit 0,95) Gild Midani" at bounding box center [418, 73] width 467 height 16
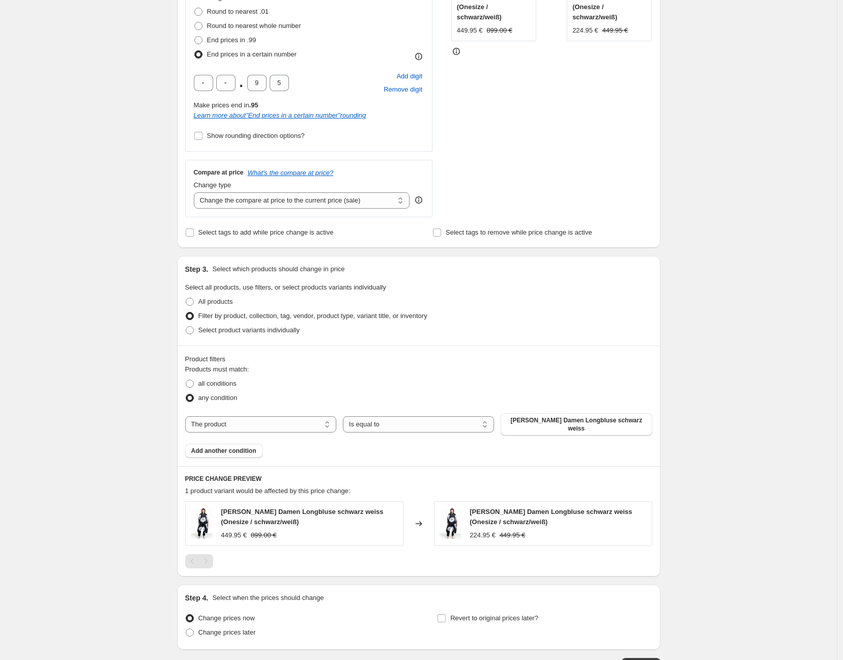
scroll to position [347, 0]
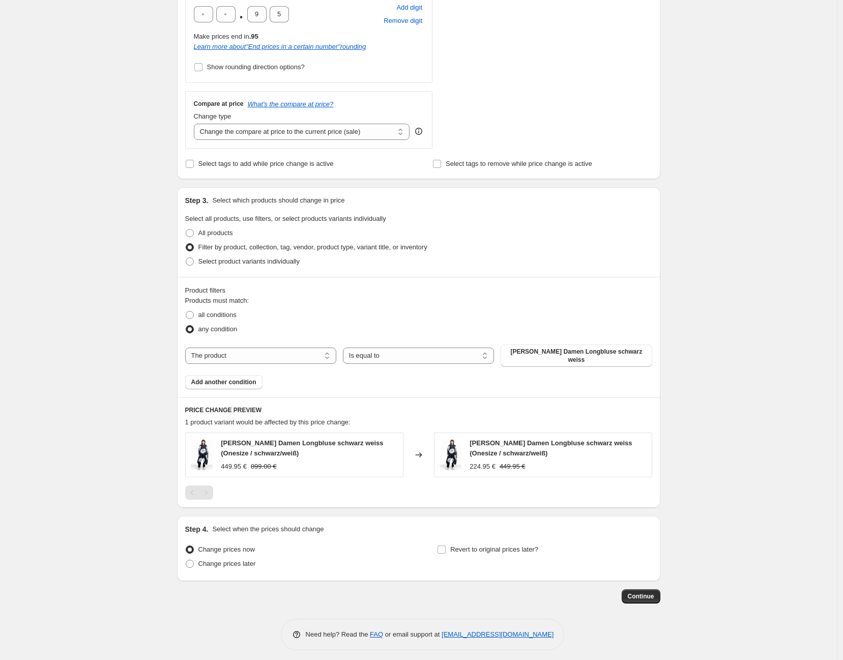
type input "50% Rabatt Einzelartikel (mit 0,95) Suzusan"
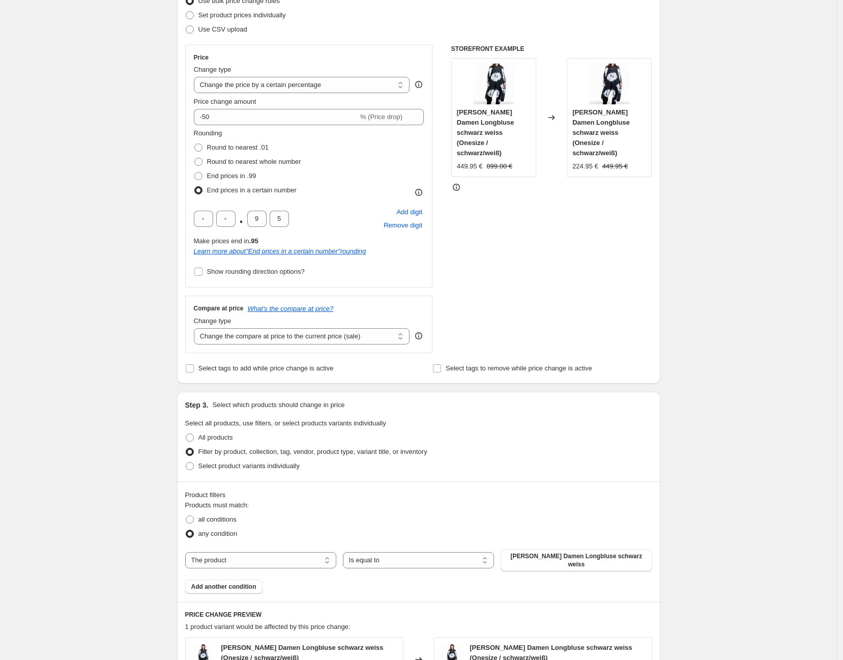
scroll to position [290, 0]
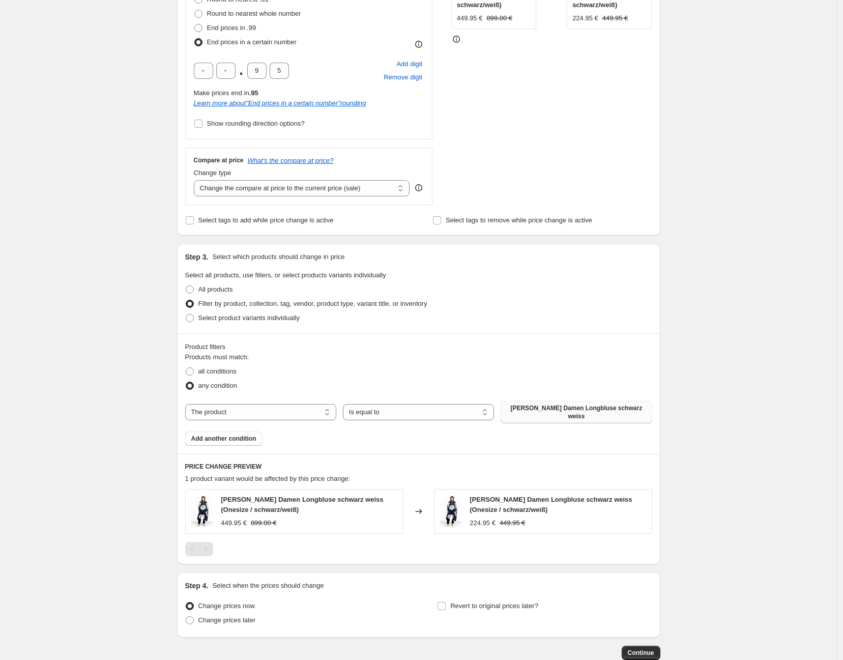
click at [547, 405] on span "Gilda Midani Damen Longbluse schwarz weiss" at bounding box center [576, 412] width 139 height 16
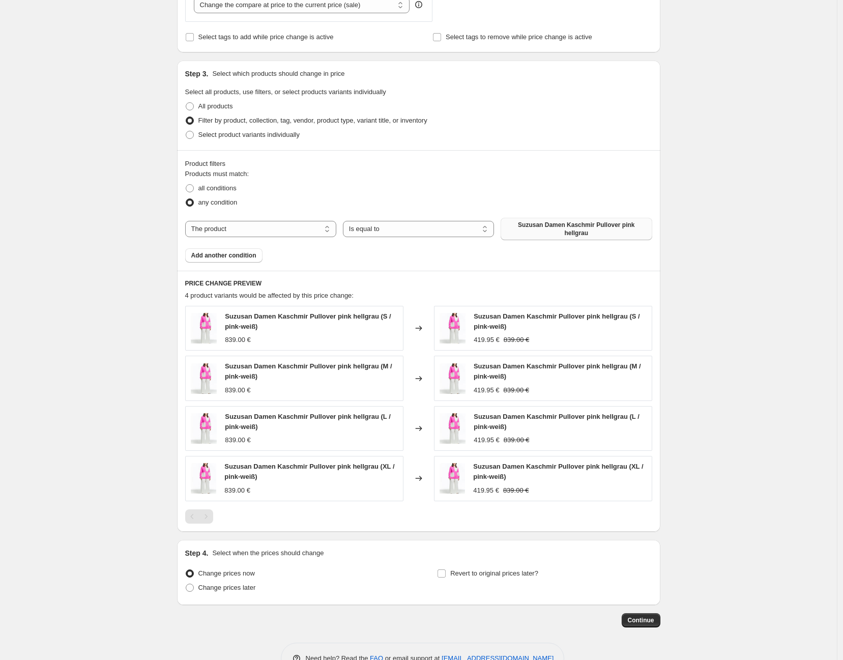
scroll to position [497, 0]
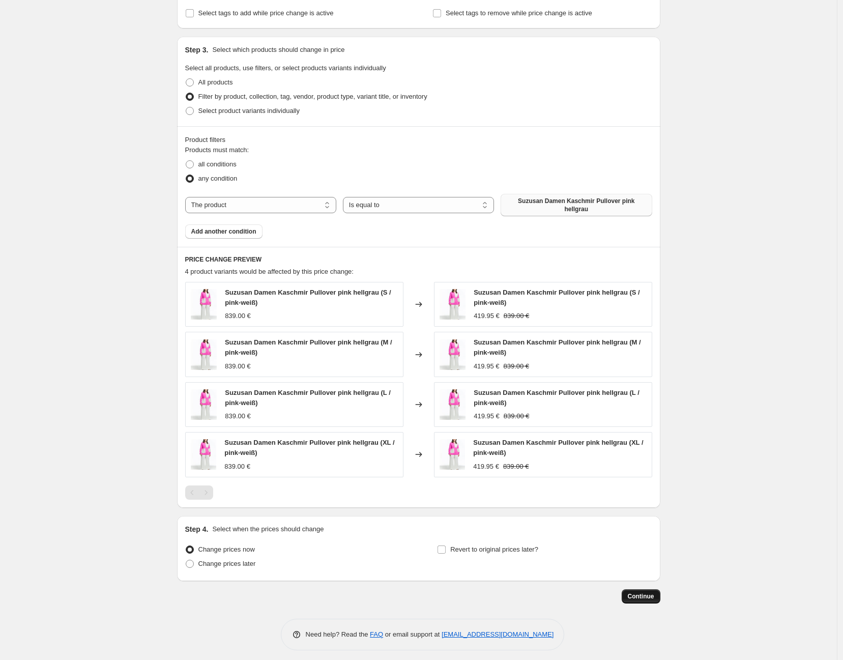
click at [654, 592] on span "Continue" at bounding box center [641, 596] width 26 height 8
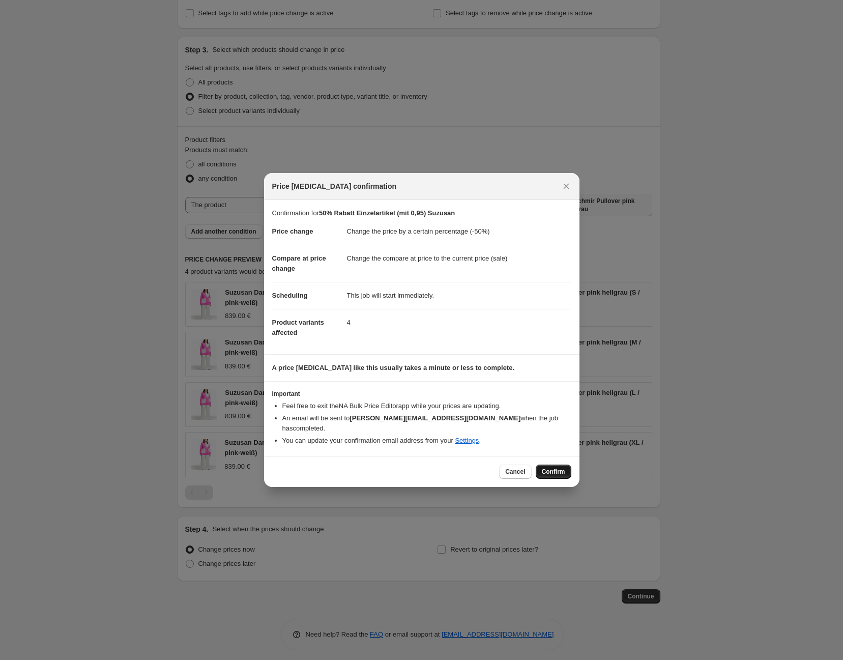
click at [547, 468] on span "Confirm" at bounding box center [553, 471] width 23 height 8
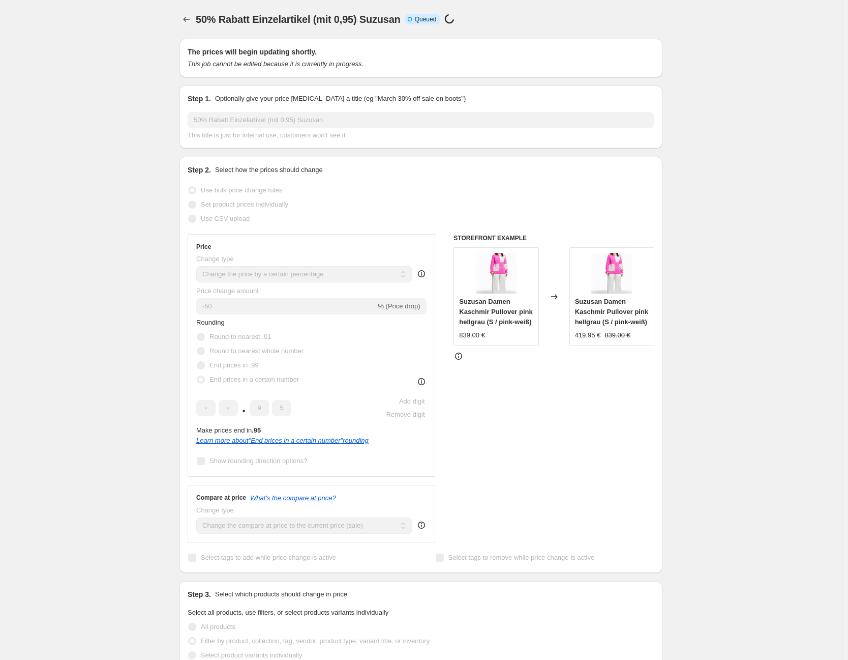
select select "percentage"
